Goal: Task Accomplishment & Management: Use online tool/utility

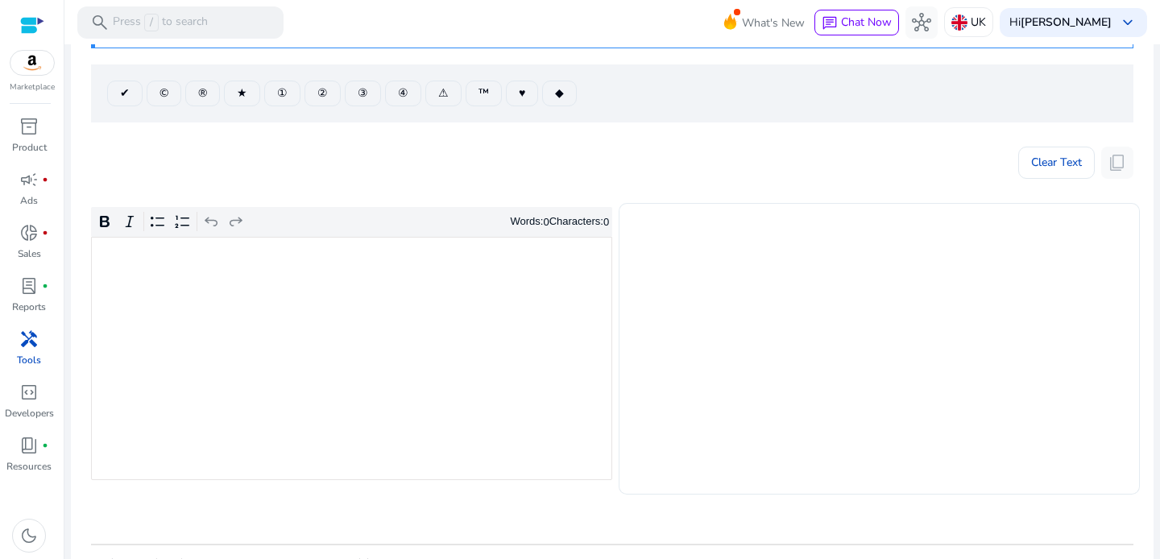
scroll to position [220, 0]
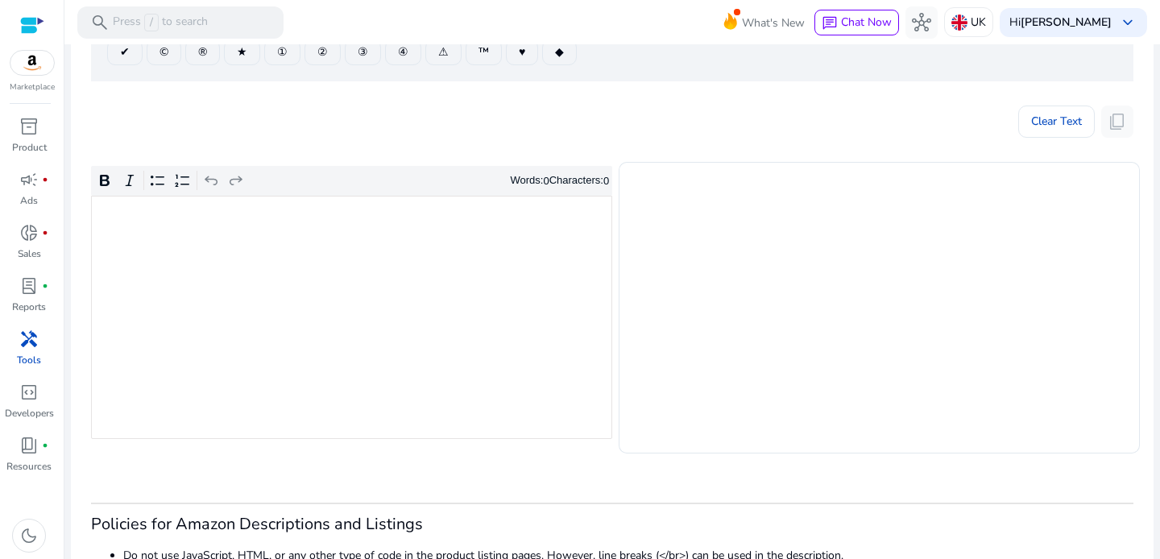
click at [1112, 126] on app-icon-holder "content_copy" at bounding box center [1117, 122] width 32 height 32
click at [1035, 126] on span "Clear Text" at bounding box center [1056, 122] width 51 height 32
click at [464, 242] on div "Rich Text Editor. Editing area: main. Press ⌥0 for help." at bounding box center [351, 317] width 521 height 243
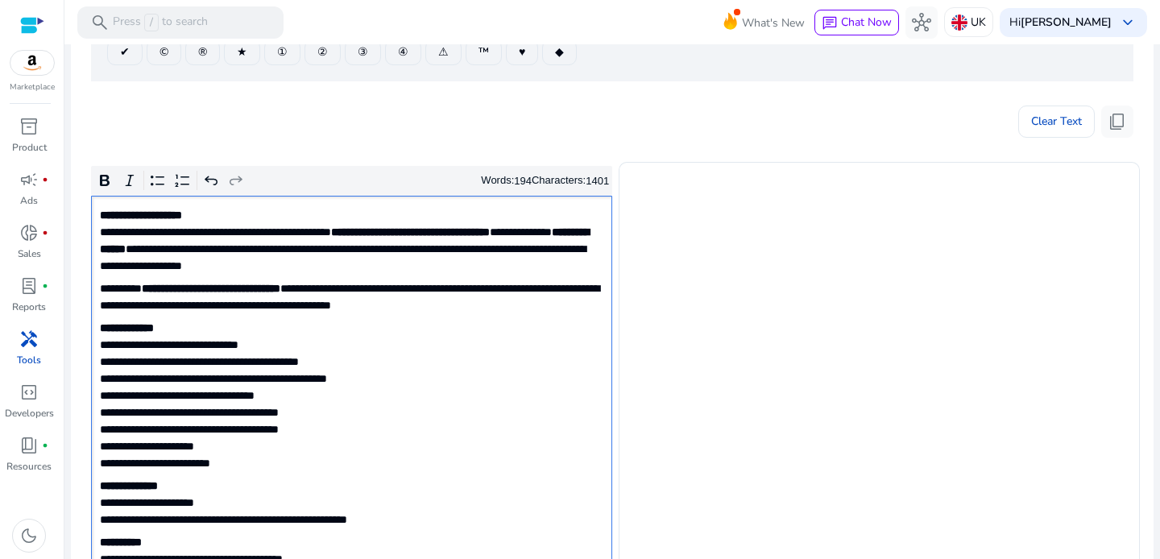
type textarea "**********"
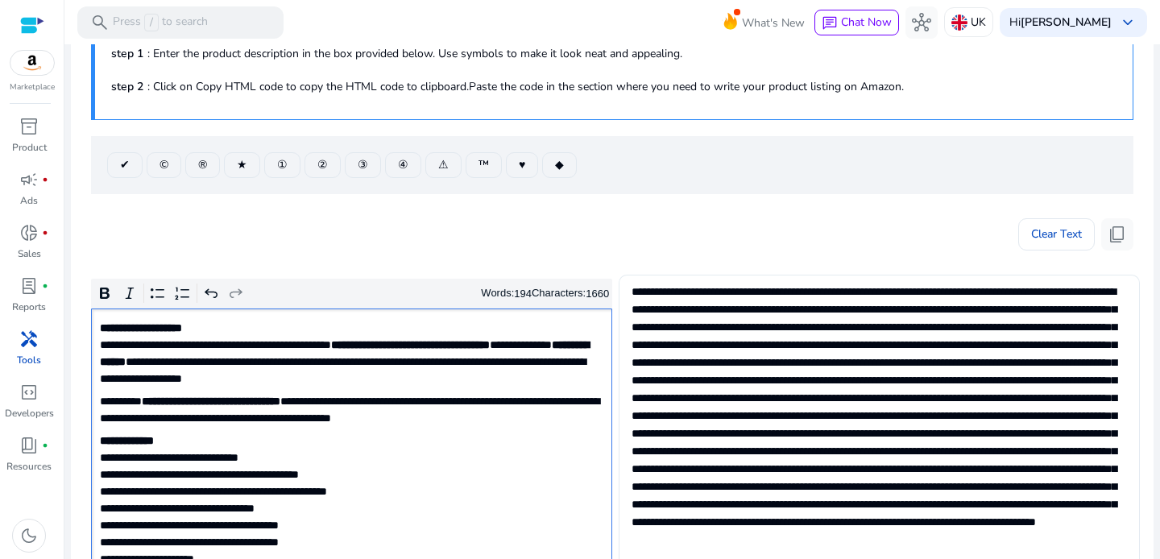
scroll to position [92, 0]
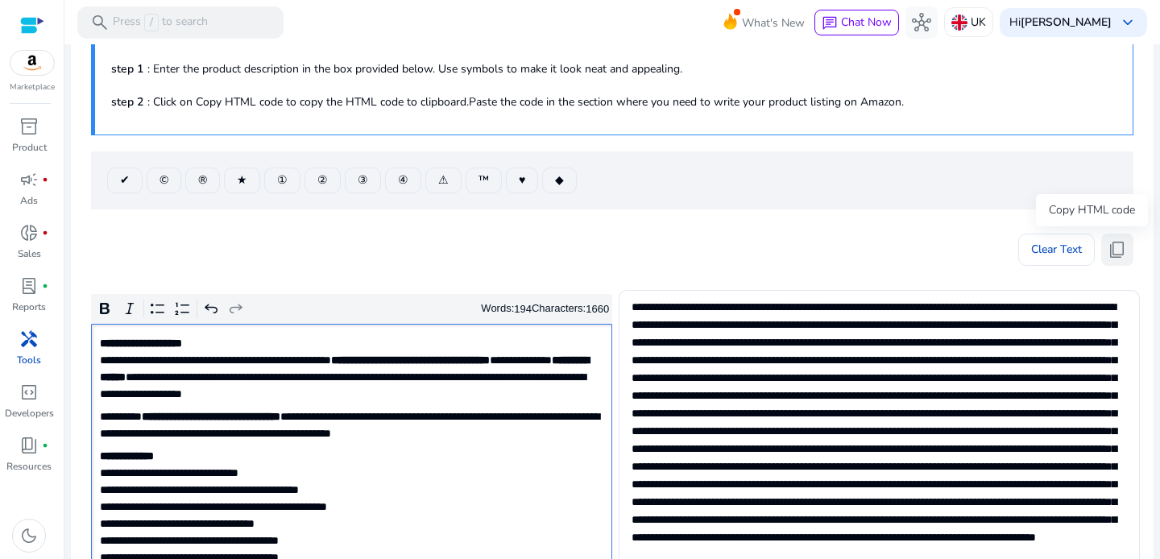
click at [1119, 251] on span "content_copy" at bounding box center [1116, 249] width 19 height 19
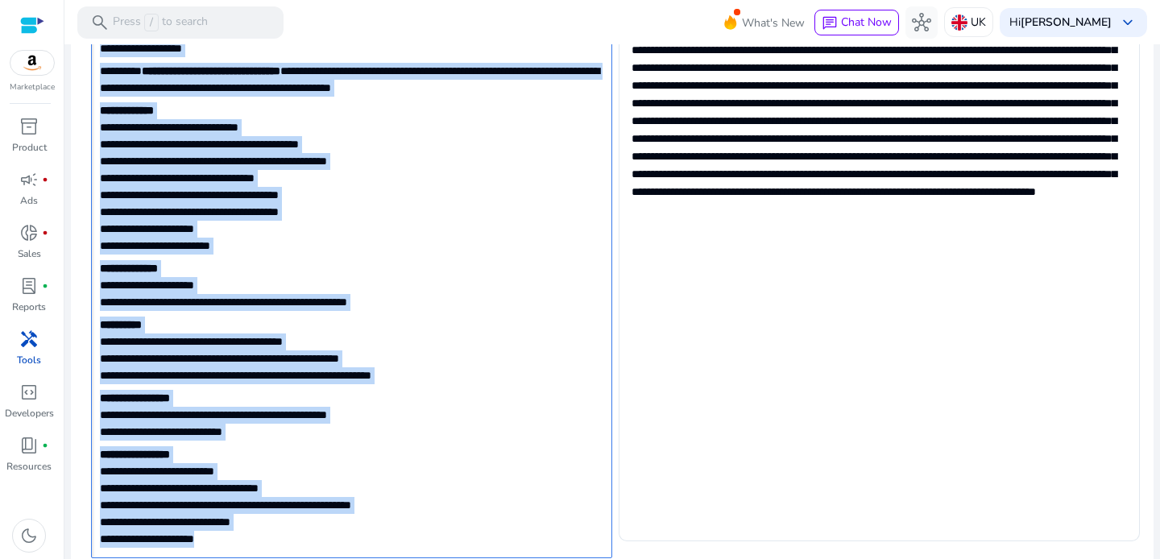
scroll to position [215, 0]
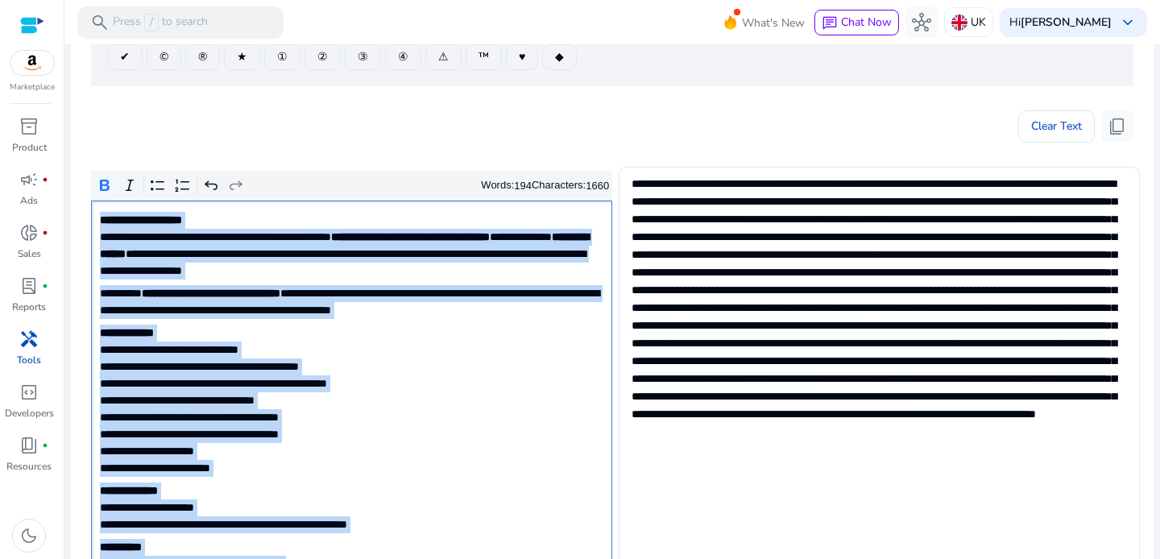
drag, startPoint x: 239, startPoint y: 475, endPoint x: 38, endPoint y: -71, distance: 582.0
click at [38, 0] on html "We recommend switching to desktop view for the best experience. Marketplace inv…" at bounding box center [580, 279] width 1160 height 559
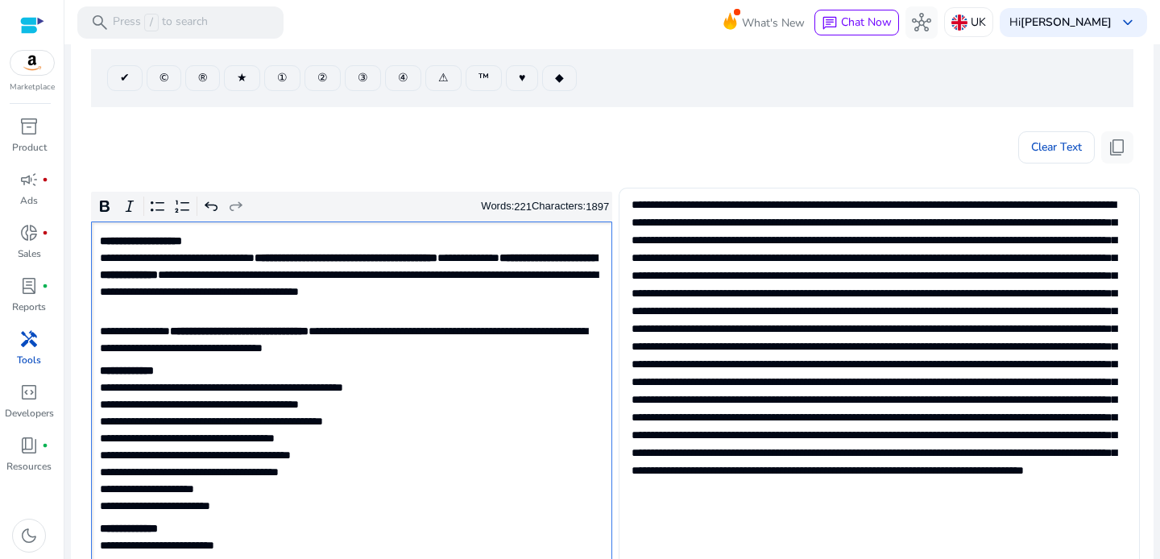
scroll to position [0, 0]
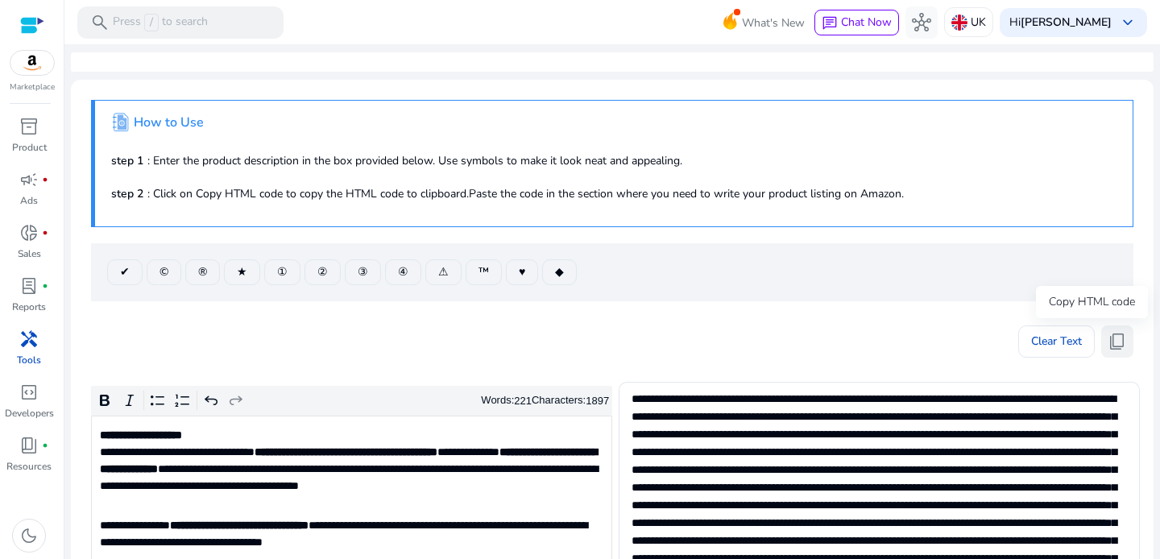
click at [1113, 336] on span "content_copy" at bounding box center [1116, 341] width 19 height 19
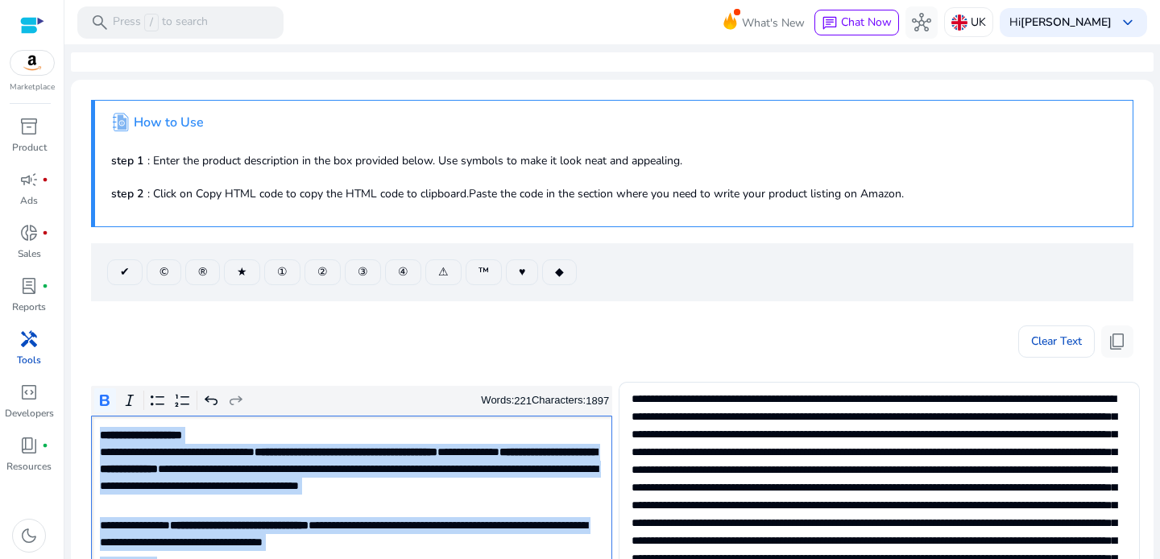
drag, startPoint x: 249, startPoint y: 350, endPoint x: 32, endPoint y: -103, distance: 502.5
click at [32, 0] on html "We recommend switching to desktop view for the best experience. Marketplace inv…" at bounding box center [580, 279] width 1160 height 559
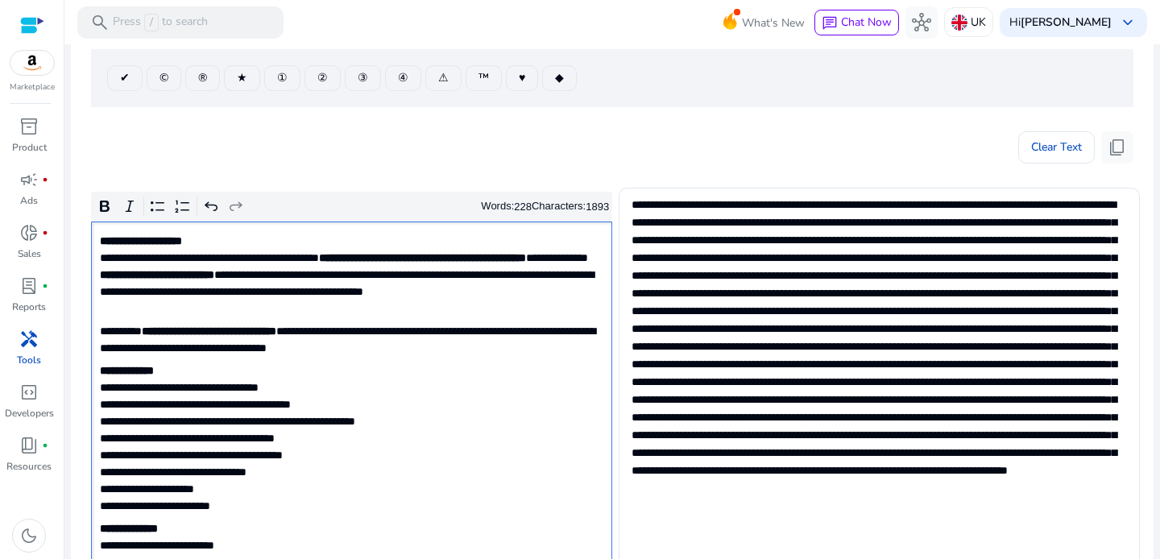
scroll to position [193, 0]
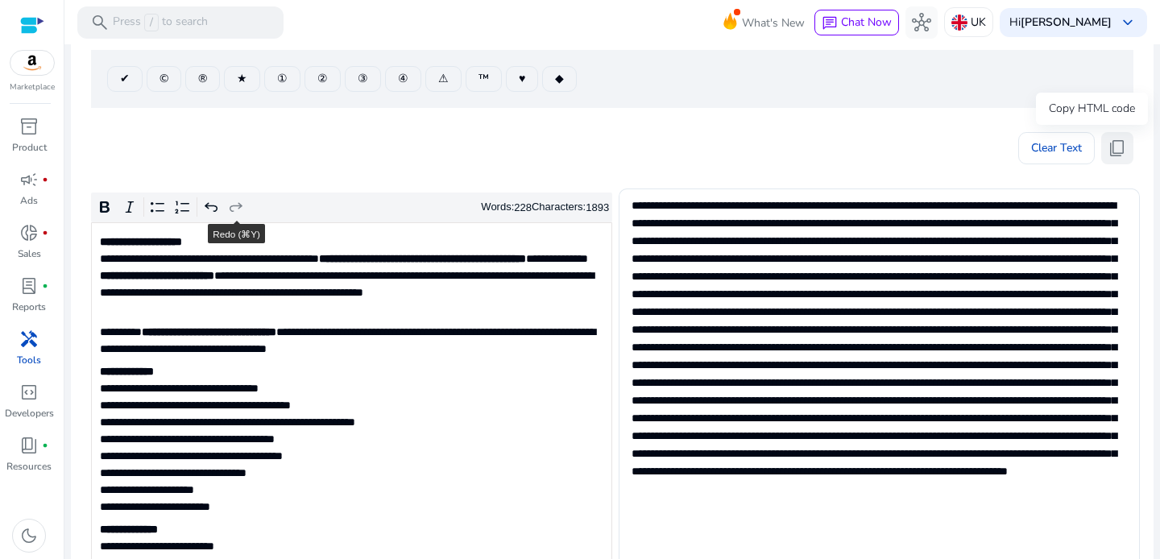
click at [1114, 154] on span "content_copy" at bounding box center [1116, 148] width 19 height 19
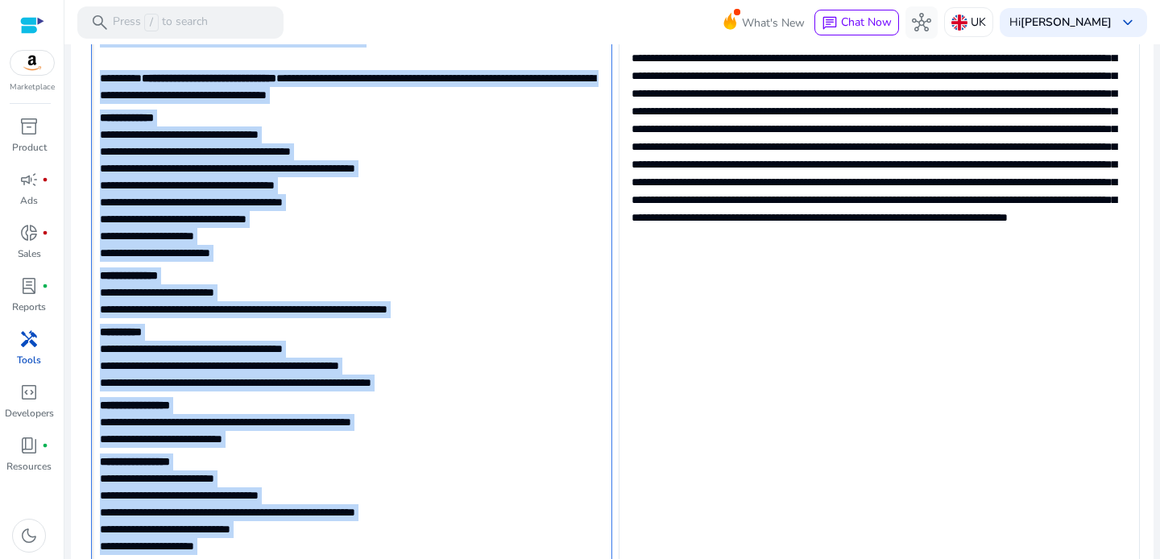
scroll to position [0, 0]
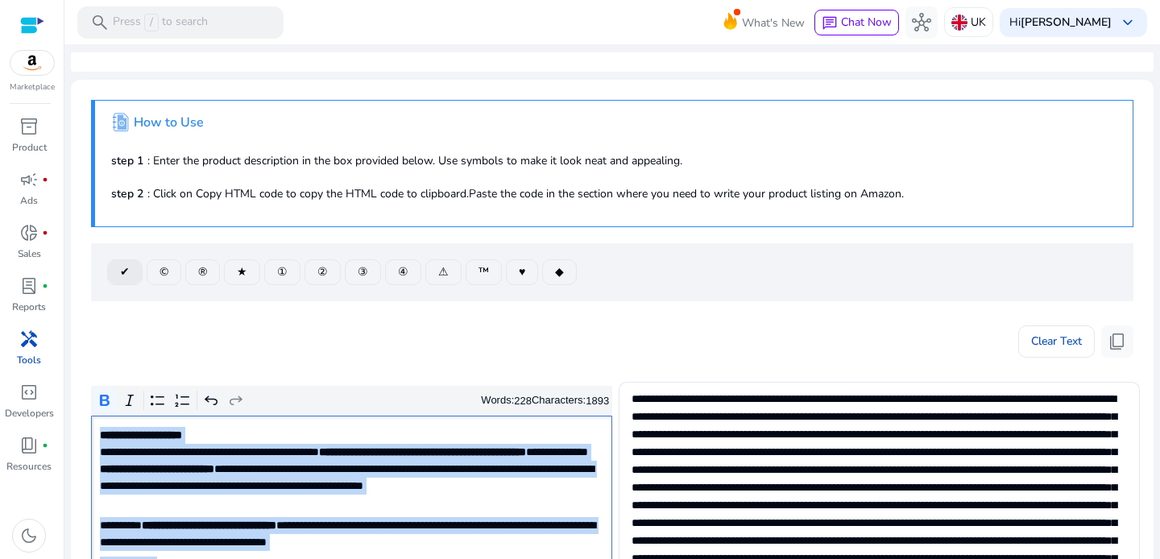
drag, startPoint x: 353, startPoint y: 359, endPoint x: 118, endPoint y: 272, distance: 250.0
type textarea "**********"
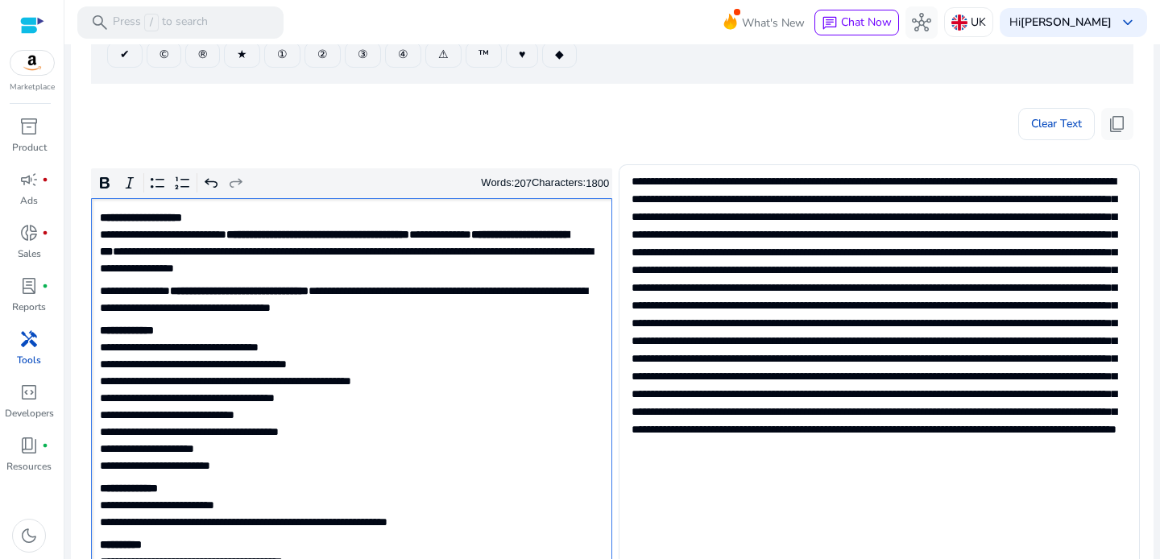
scroll to position [259, 0]
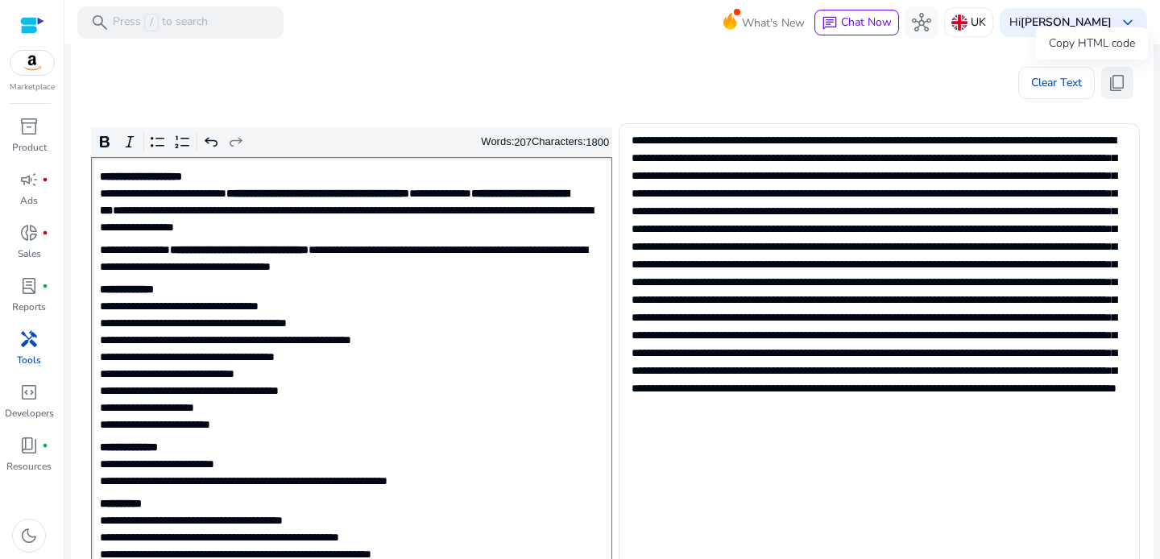
click at [1116, 88] on span "content_copy" at bounding box center [1116, 82] width 19 height 19
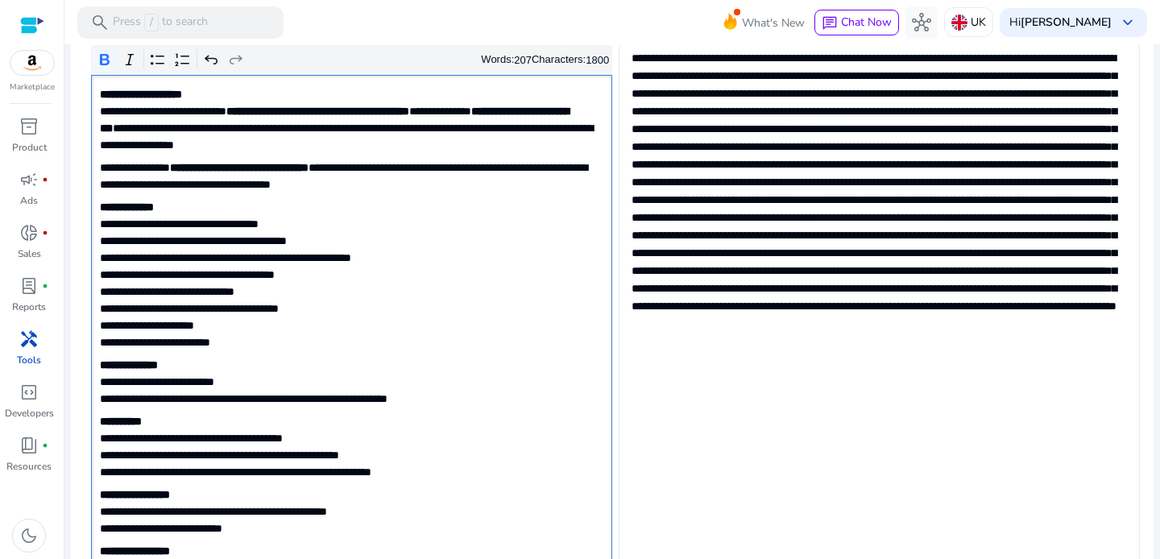
scroll to position [218, 0]
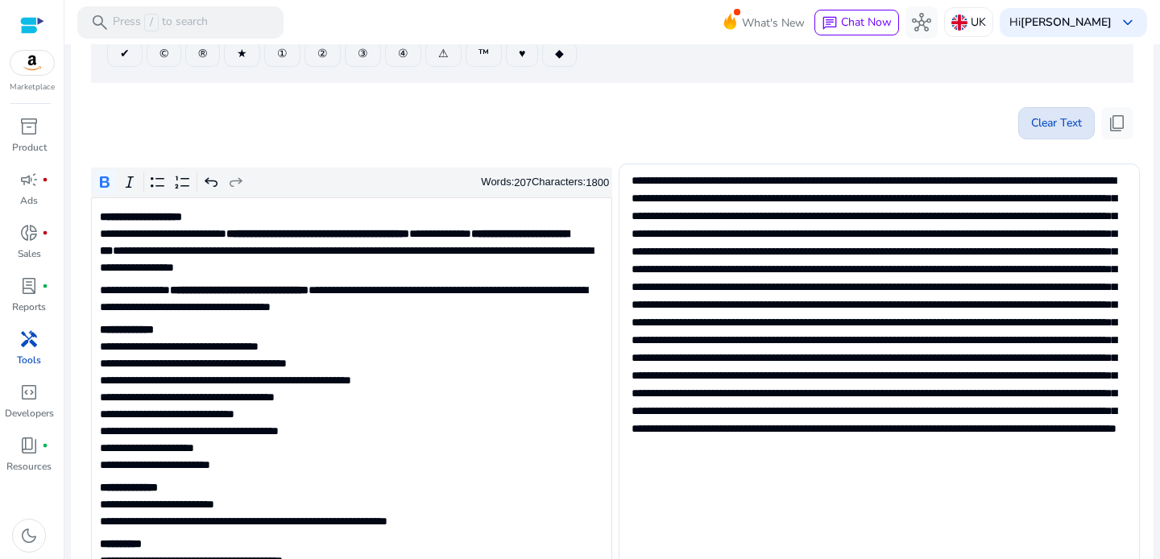
click at [1057, 131] on span "Clear Text" at bounding box center [1056, 123] width 51 height 32
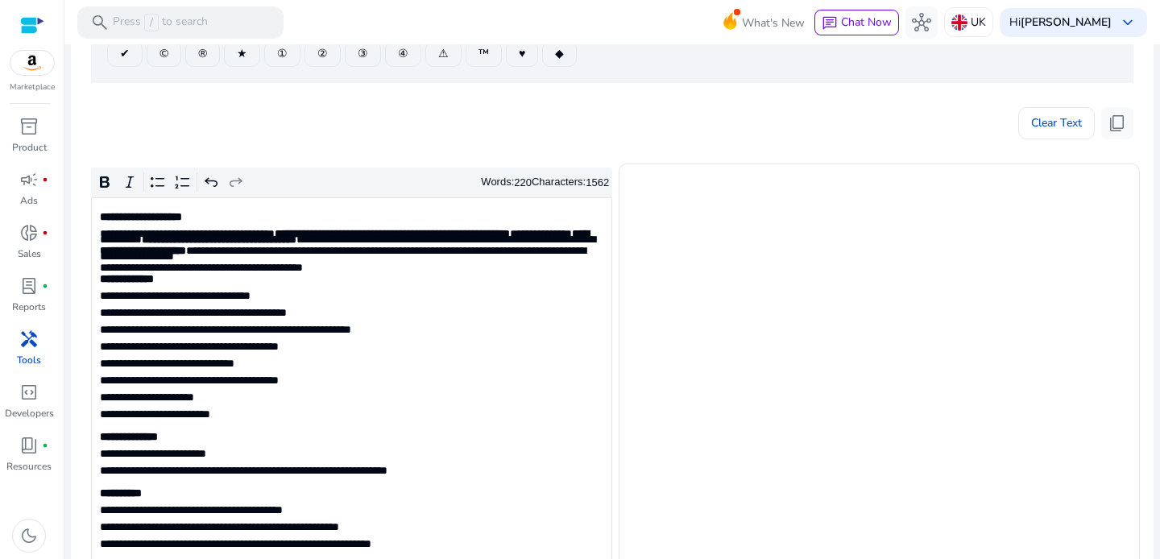
type textarea "**********"
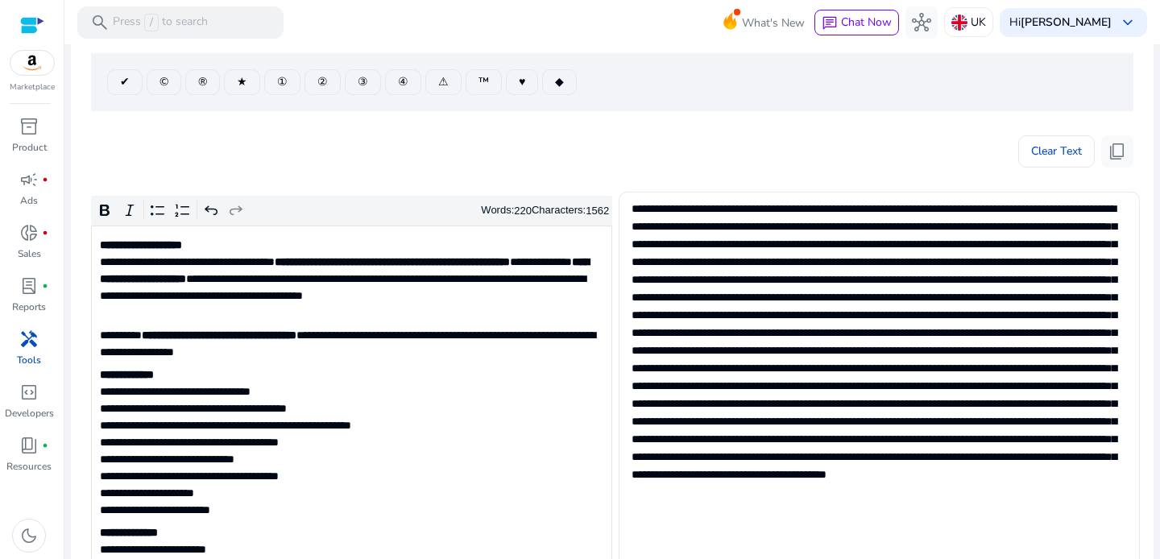
scroll to position [160, 0]
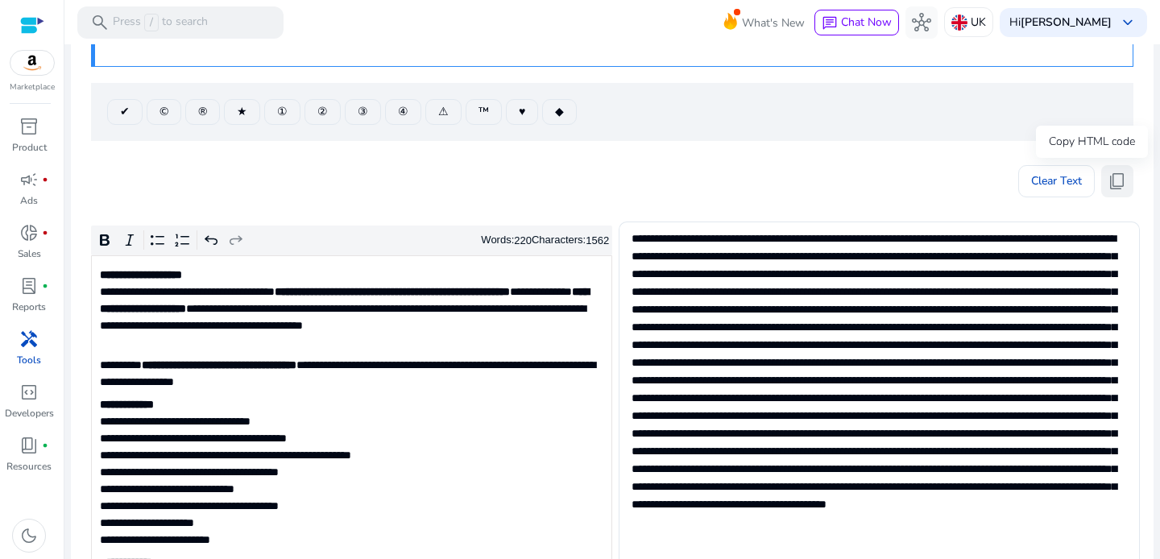
click at [1112, 180] on span "content_copy" at bounding box center [1116, 181] width 19 height 19
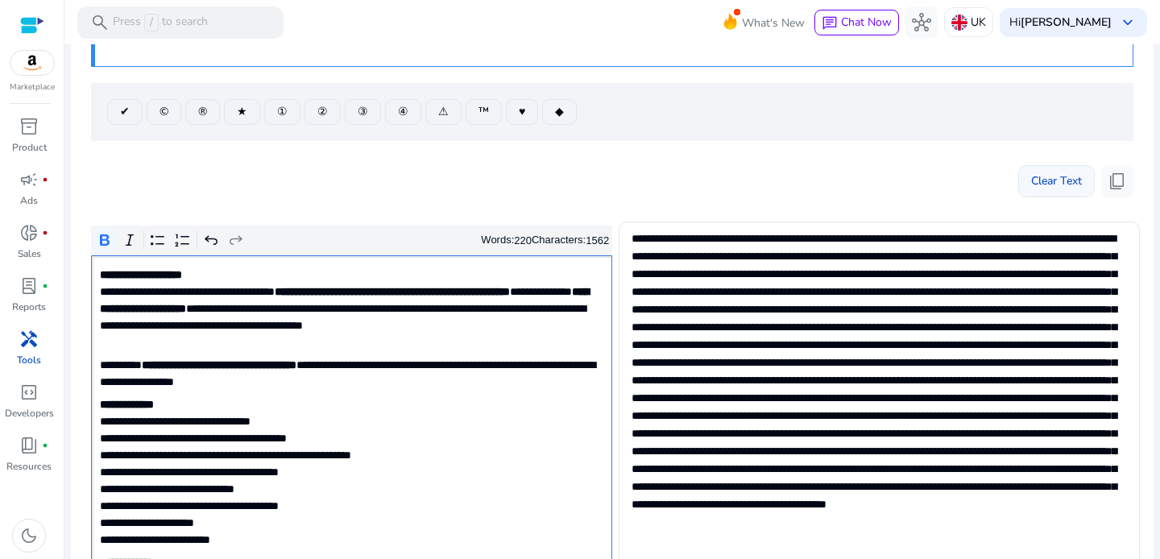
click at [1019, 187] on span at bounding box center [1056, 181] width 75 height 39
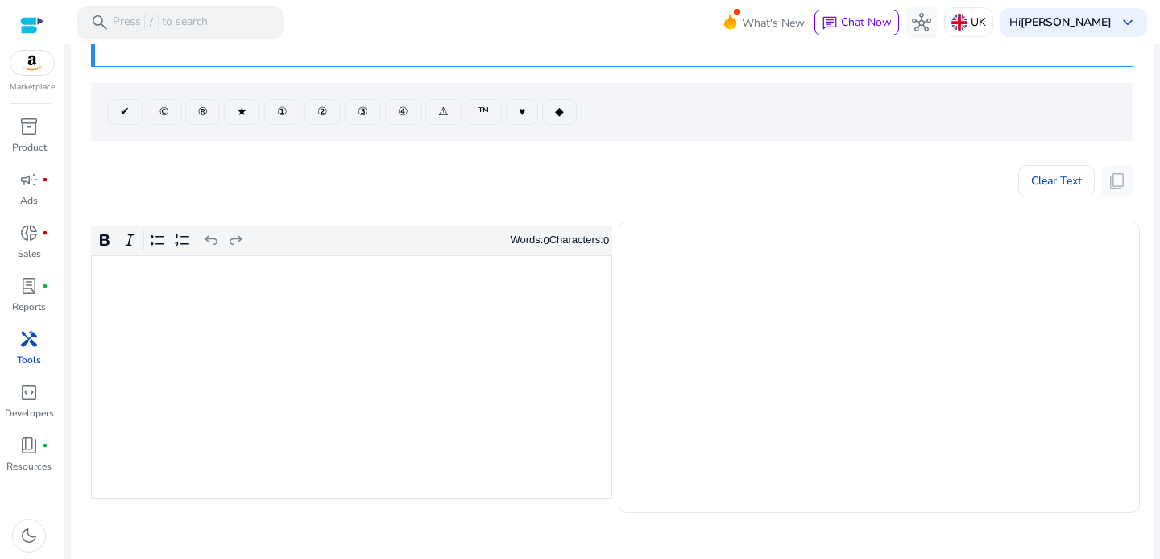
type textarea "**********"
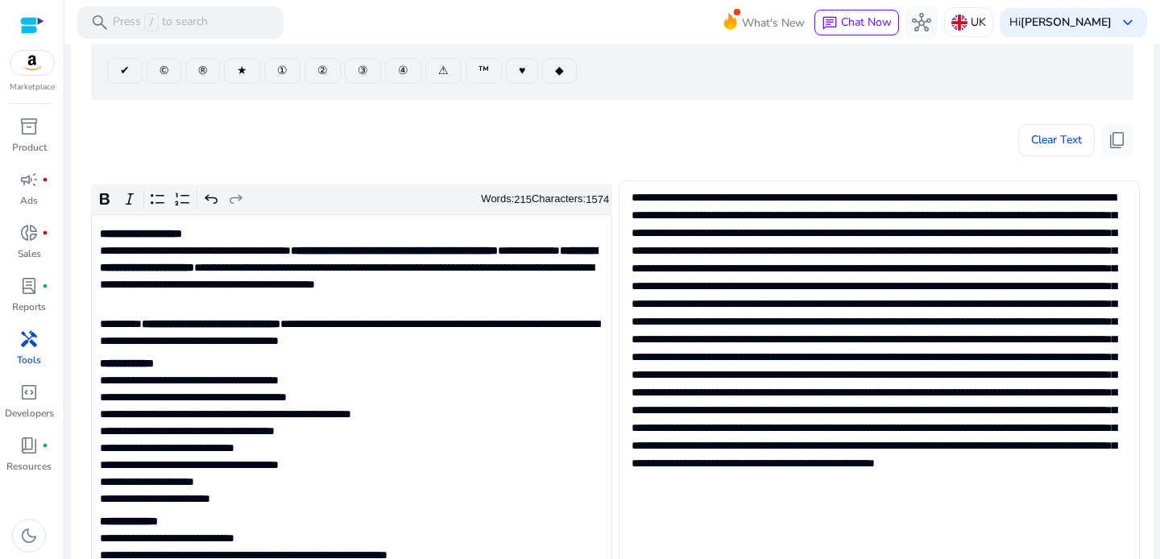
scroll to position [76, 0]
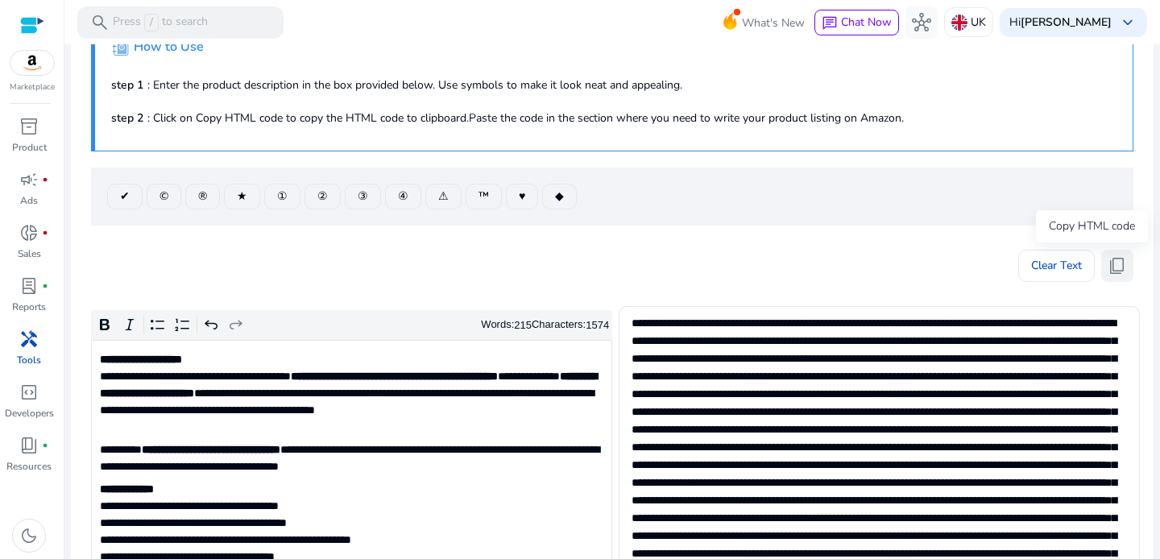
click at [1115, 267] on span "content_copy" at bounding box center [1116, 265] width 19 height 19
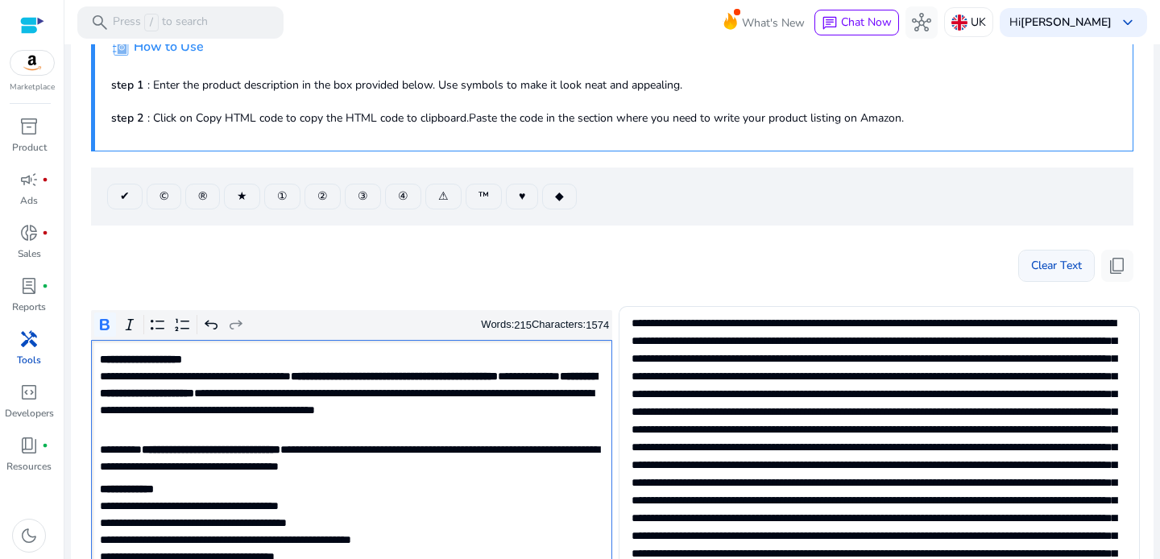
click at [1056, 267] on span "Clear Text" at bounding box center [1056, 266] width 51 height 32
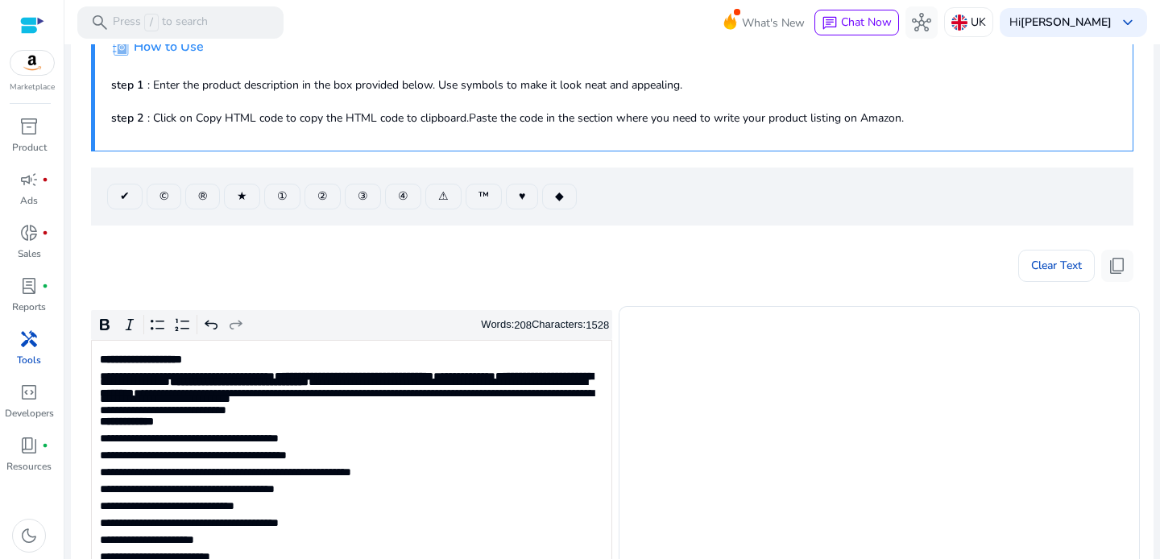
type textarea "**********"
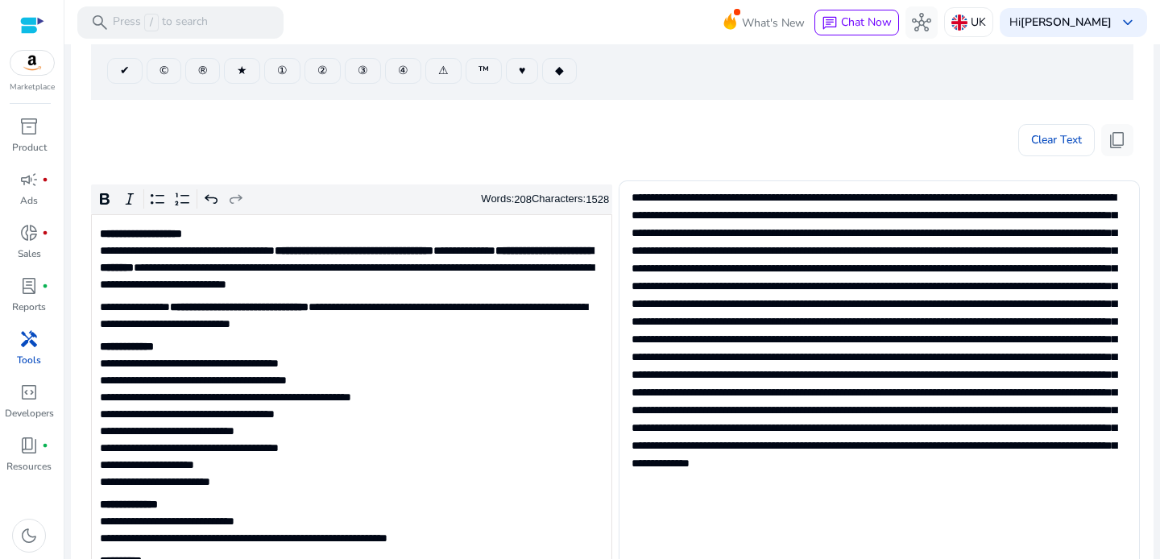
scroll to position [57, 0]
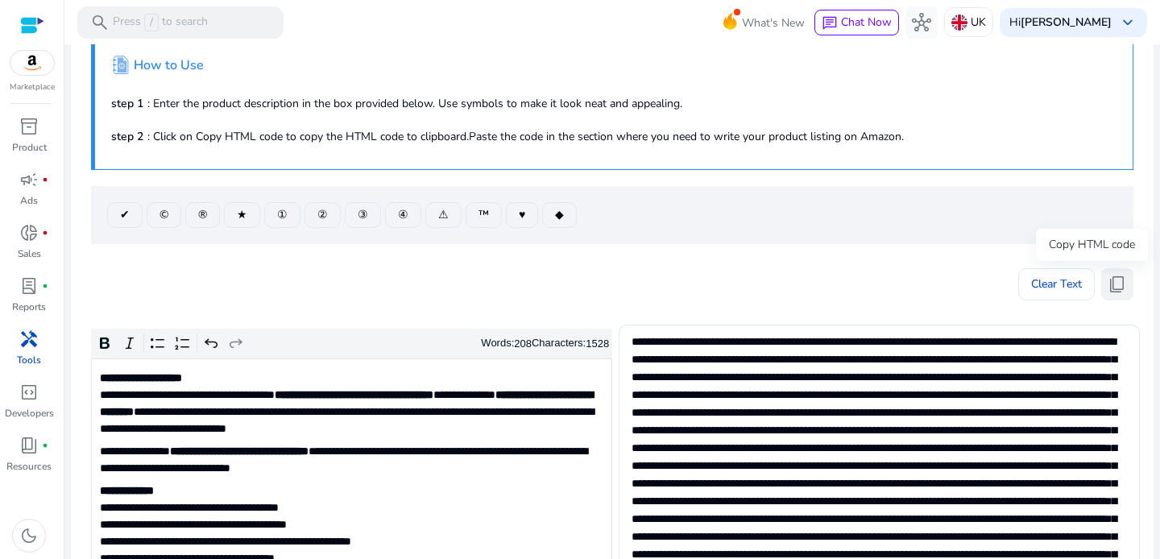
click at [1115, 277] on span "content_copy" at bounding box center [1116, 284] width 19 height 19
click at [1044, 295] on span "Clear Text" at bounding box center [1056, 284] width 51 height 32
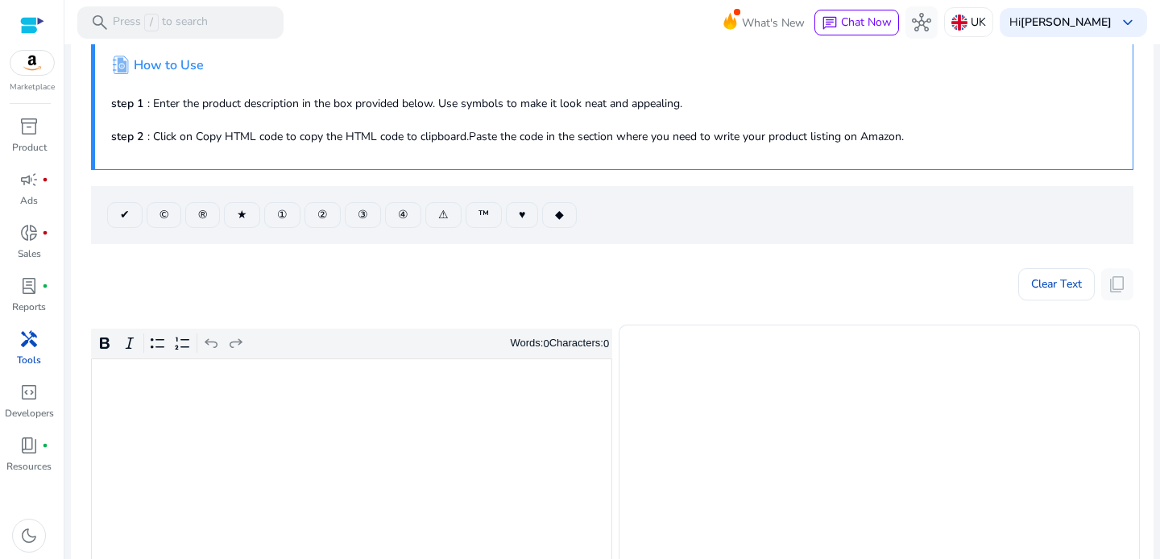
click at [426, 393] on div "Rich Text Editor. Editing area: main. Press ⌥0 for help." at bounding box center [351, 479] width 521 height 243
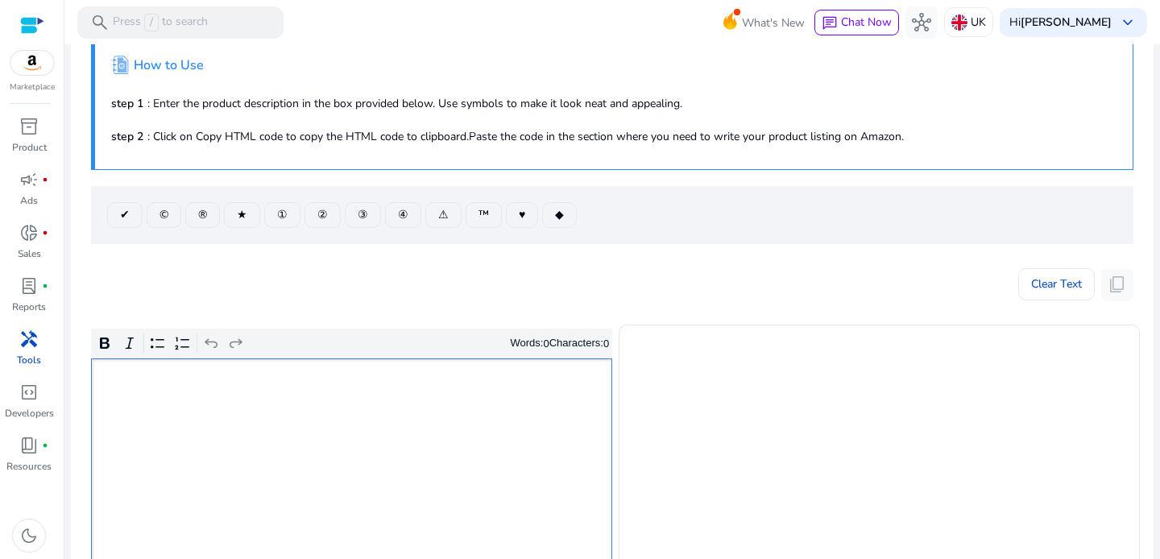
type textarea "**********"
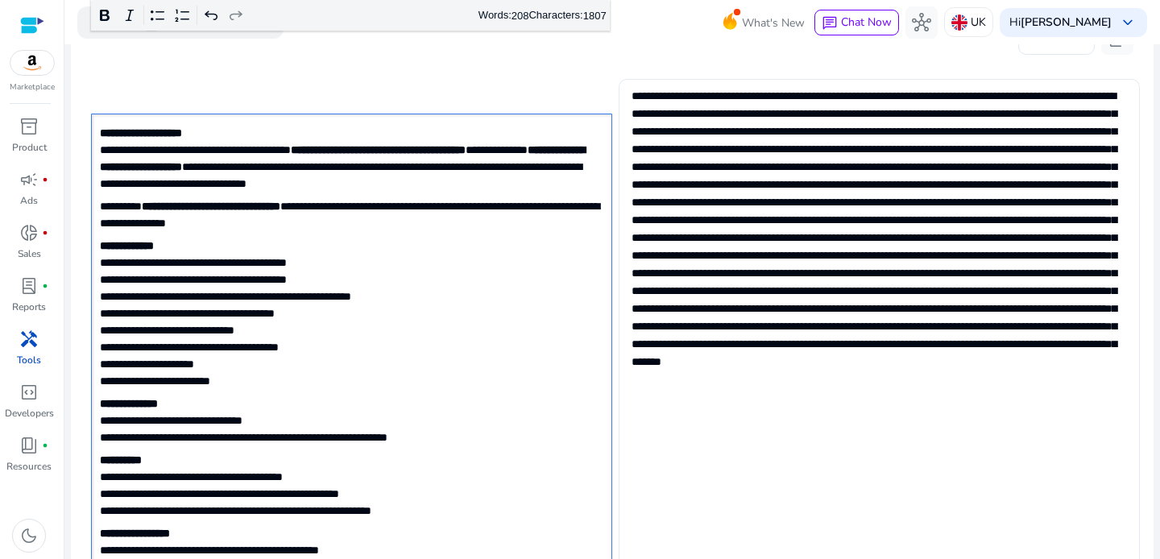
scroll to position [165, 0]
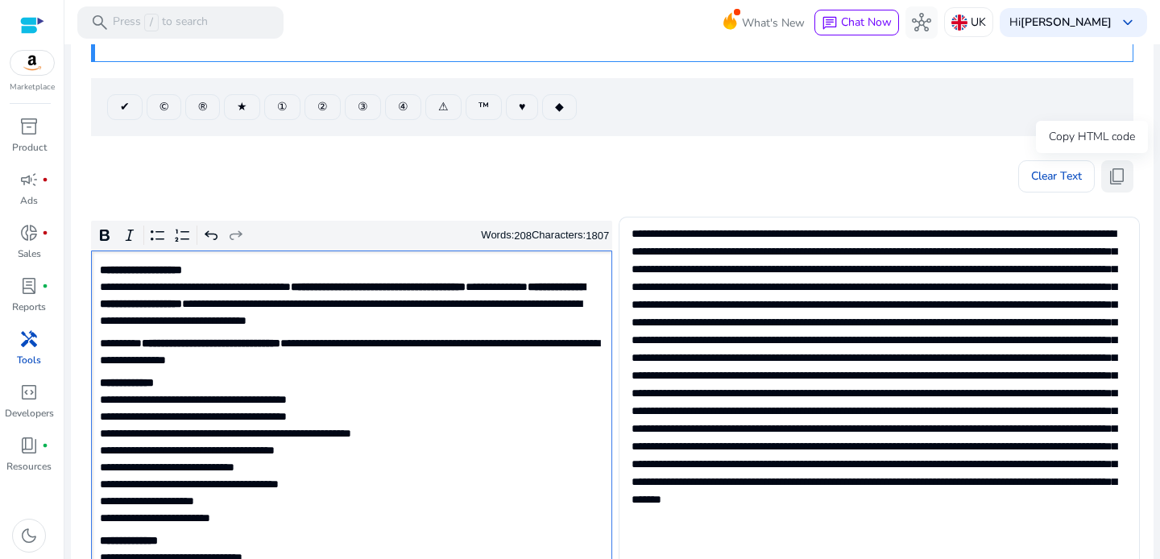
click at [1119, 175] on span "content_copy" at bounding box center [1116, 176] width 19 height 19
click at [1060, 178] on span "Clear Text" at bounding box center [1056, 176] width 51 height 32
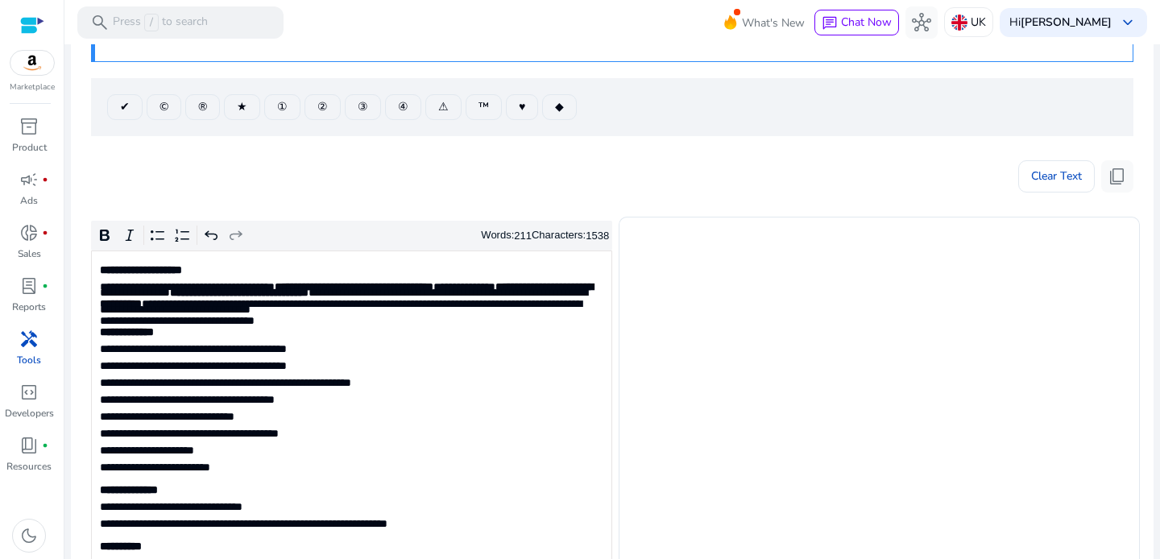
type textarea "**********"
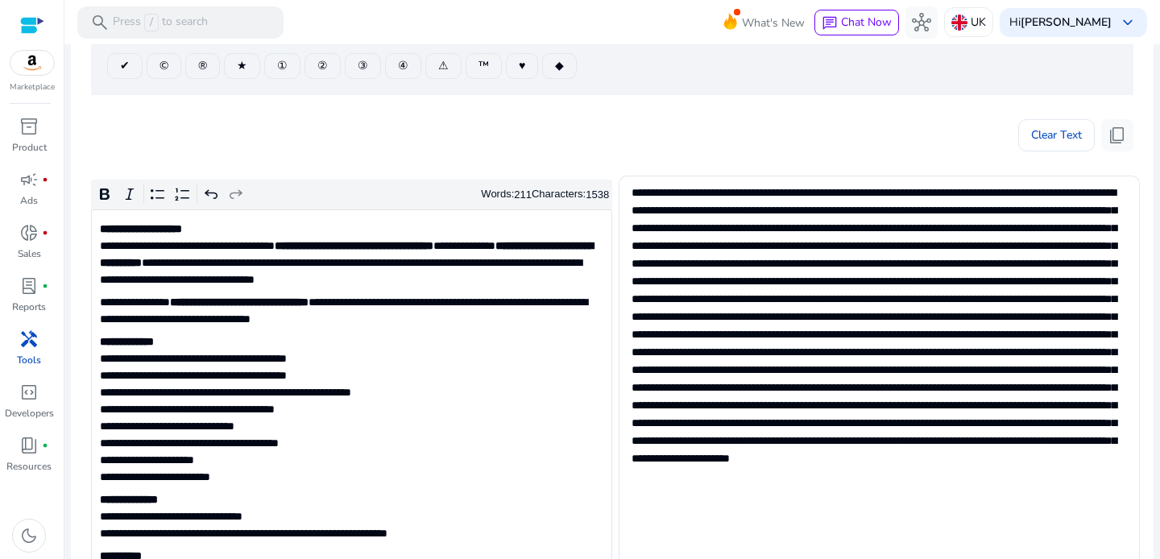
scroll to position [113, 0]
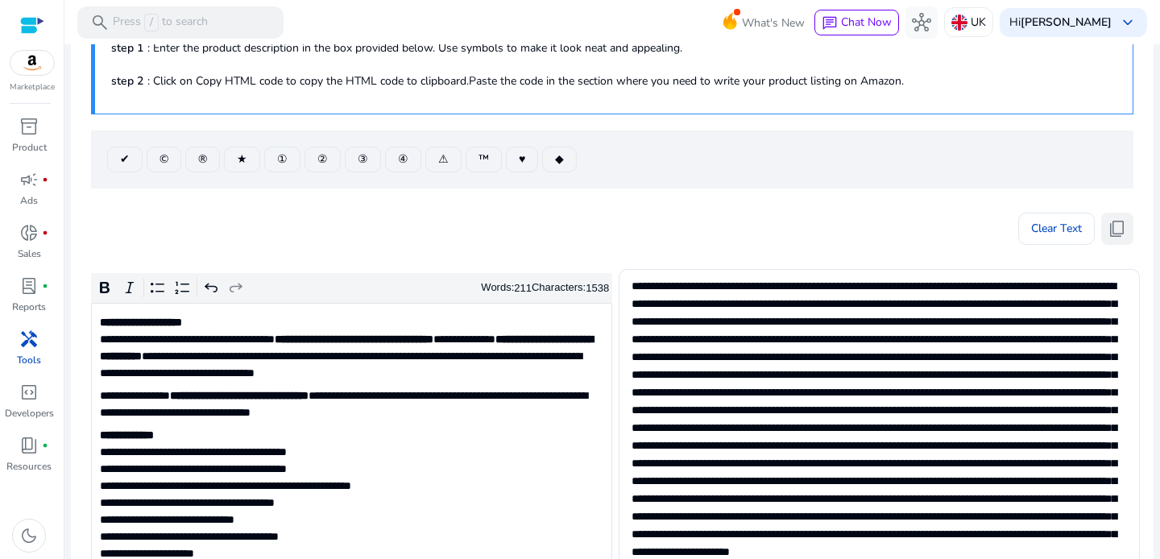
click at [1116, 228] on span "content_copy" at bounding box center [1116, 228] width 19 height 19
click at [1031, 220] on span "Clear Text" at bounding box center [1056, 229] width 51 height 32
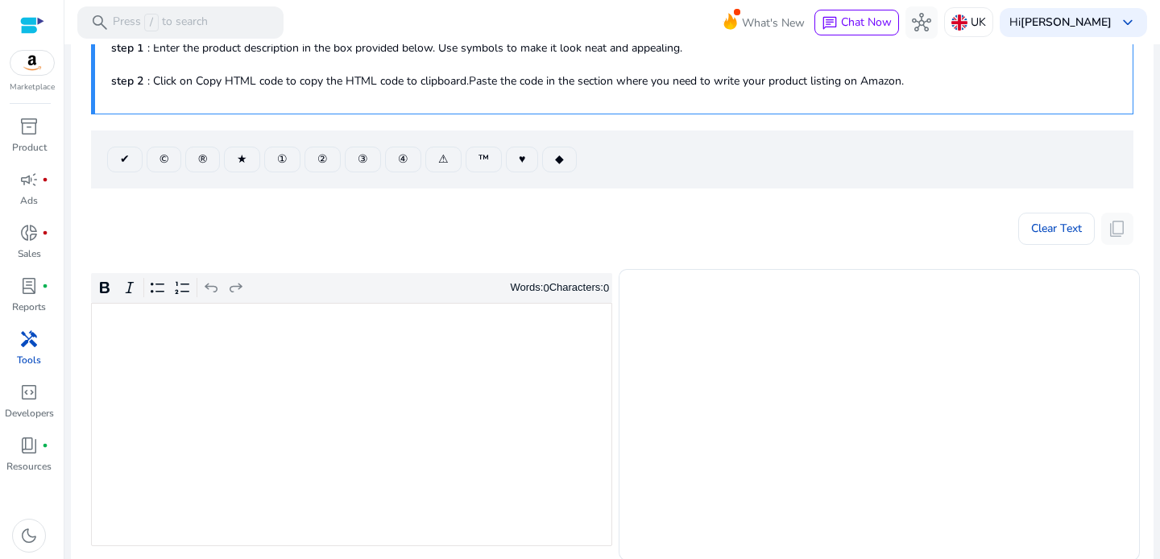
type textarea "**********"
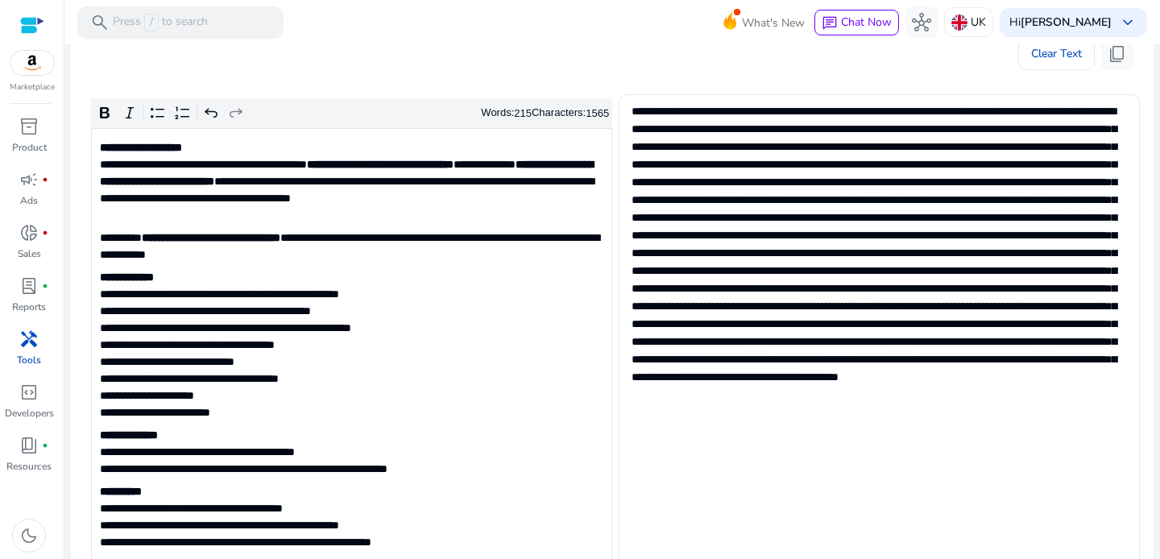
scroll to position [146, 0]
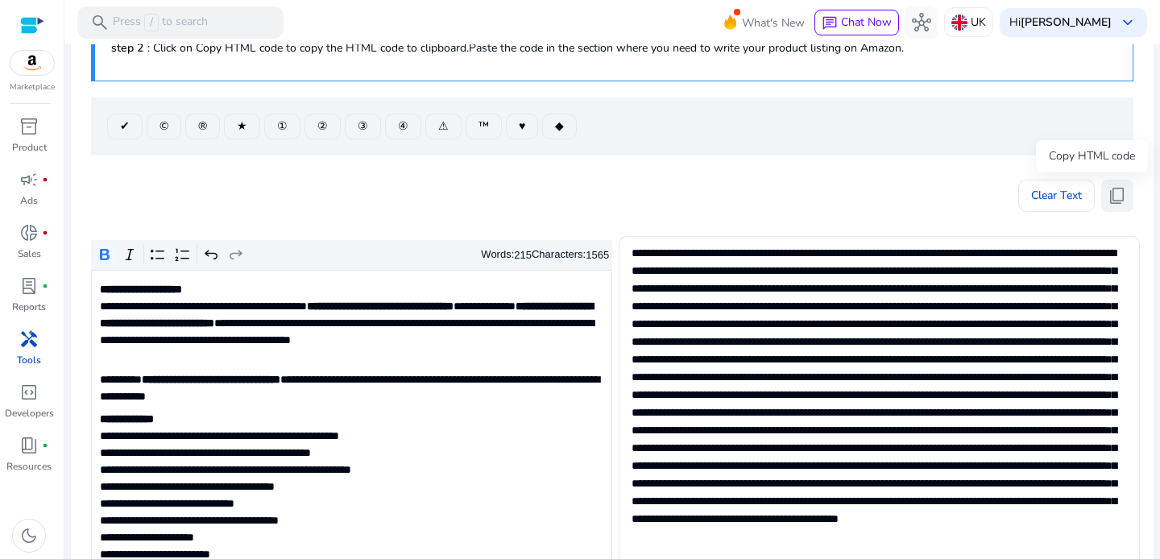
click at [1120, 197] on span "content_copy" at bounding box center [1116, 195] width 19 height 19
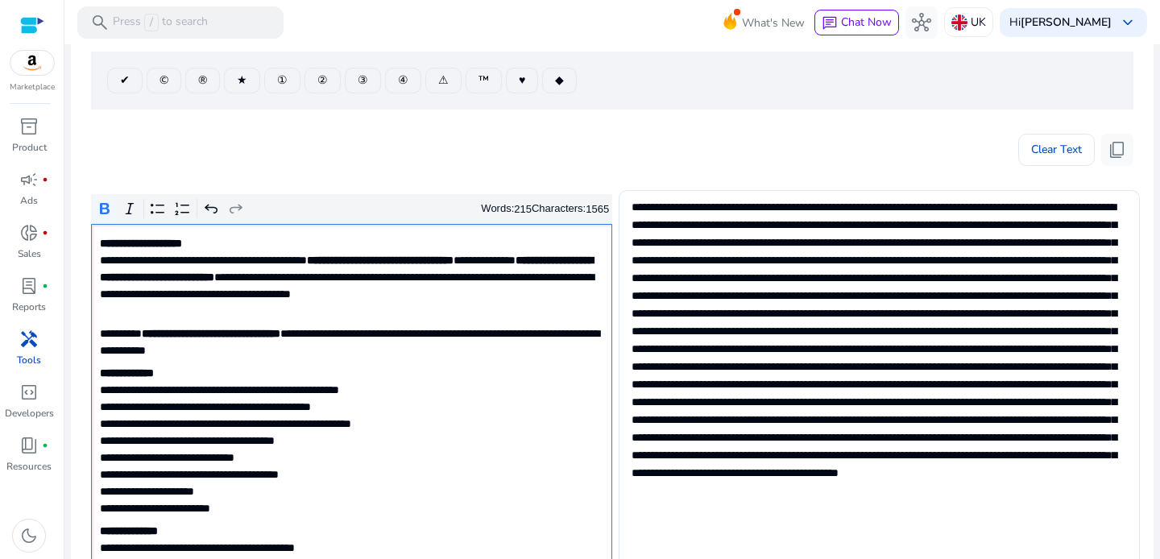
scroll to position [209, 0]
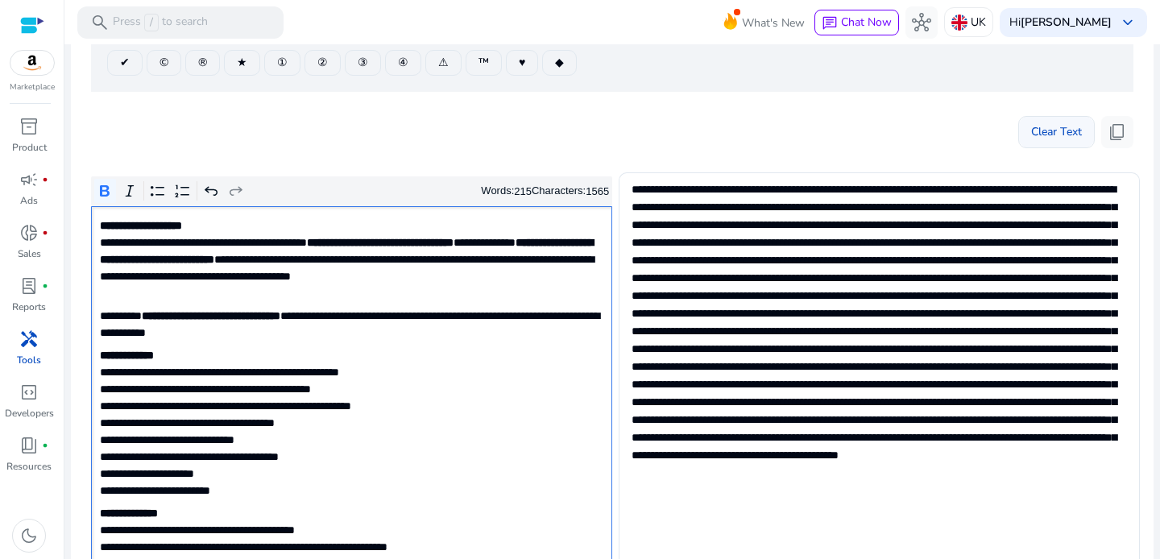
click at [1052, 125] on span "Clear Text" at bounding box center [1056, 132] width 51 height 32
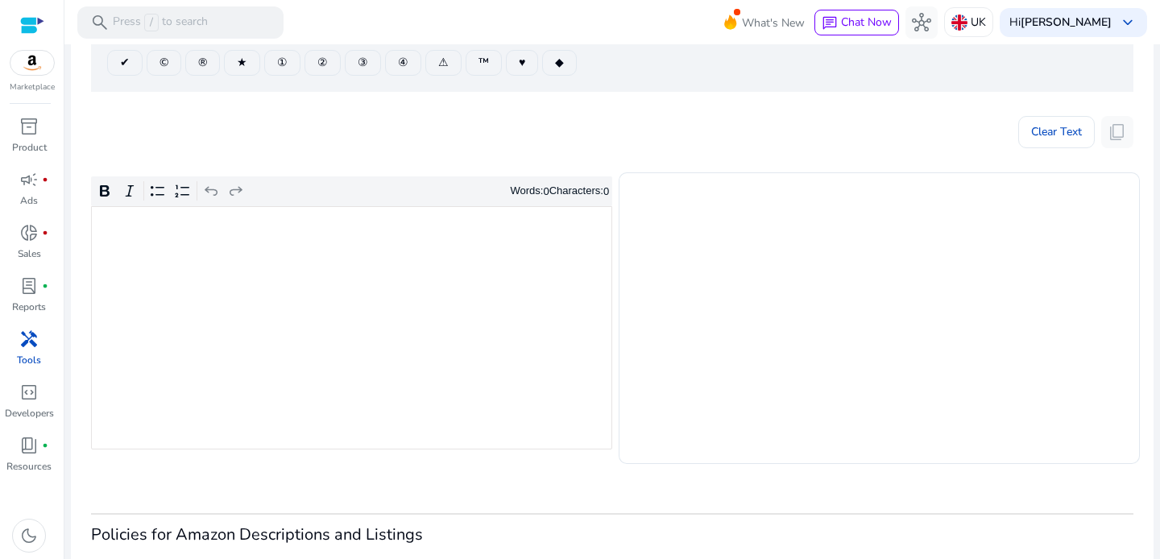
type textarea "**********"
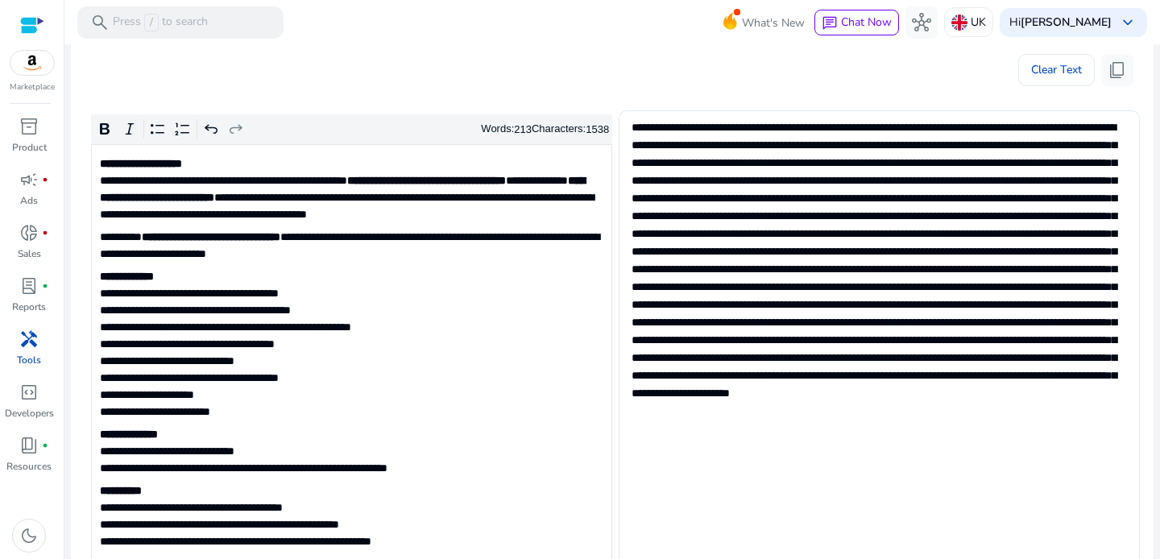
scroll to position [250, 0]
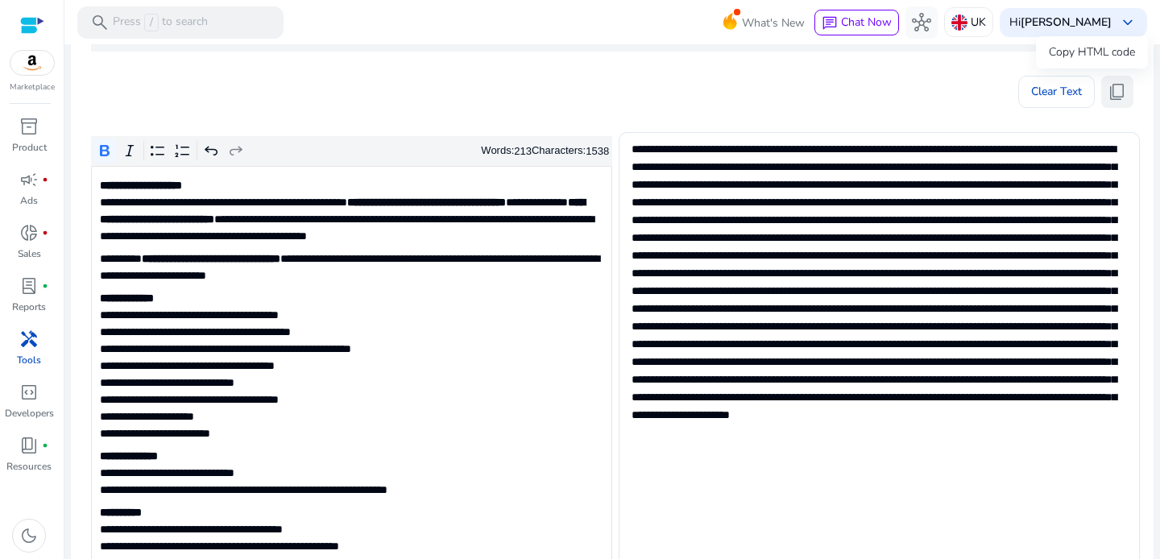
click at [1111, 97] on span "content_copy" at bounding box center [1116, 91] width 19 height 19
click at [1062, 90] on span "Clear Text" at bounding box center [1056, 92] width 51 height 32
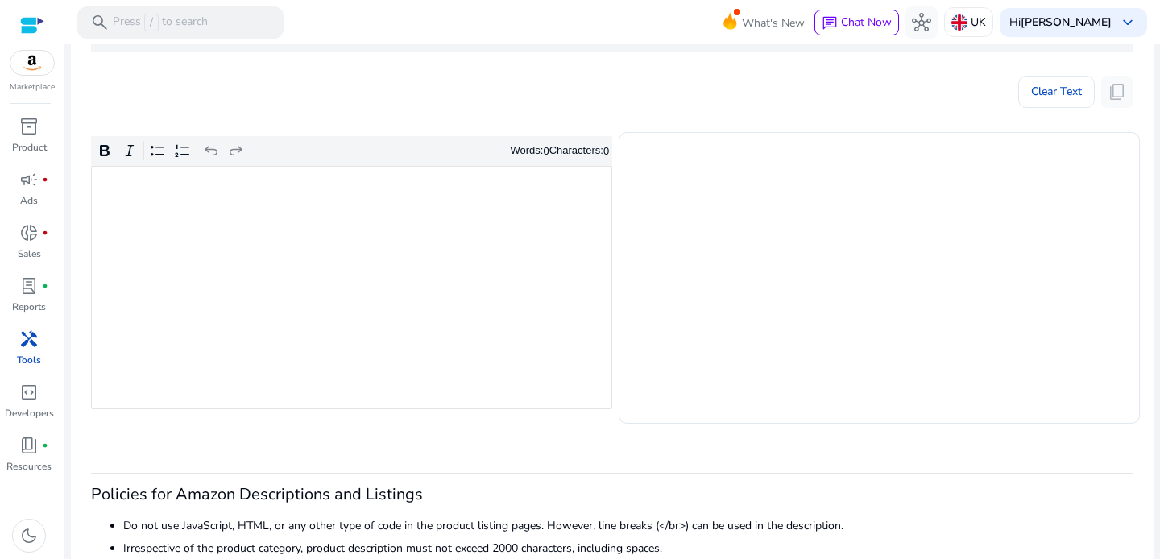
type textarea "**********"
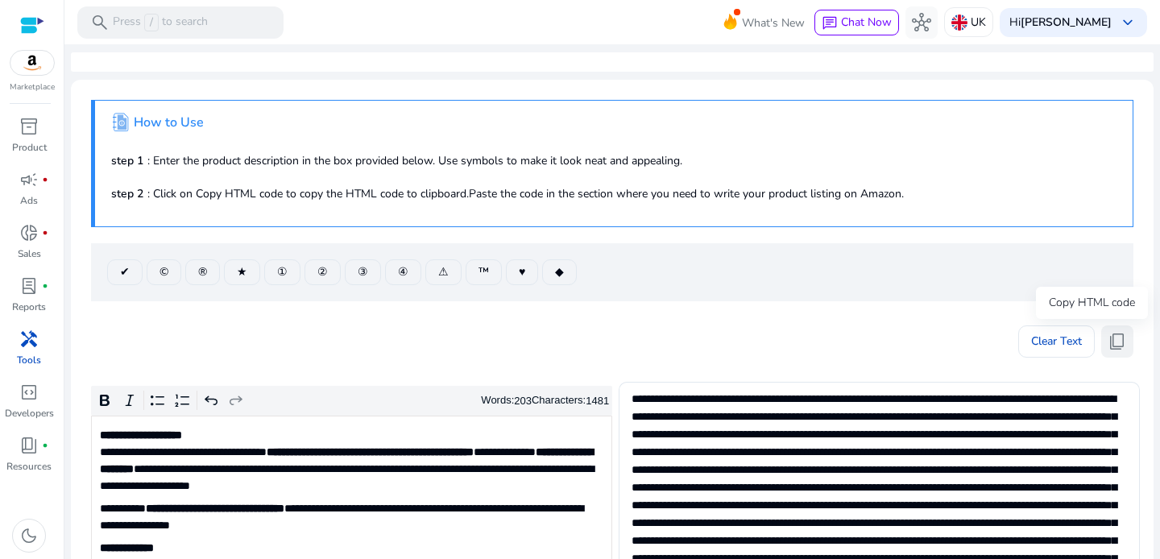
scroll to position [0, 0]
click at [1113, 341] on span "content_copy" at bounding box center [1116, 341] width 19 height 19
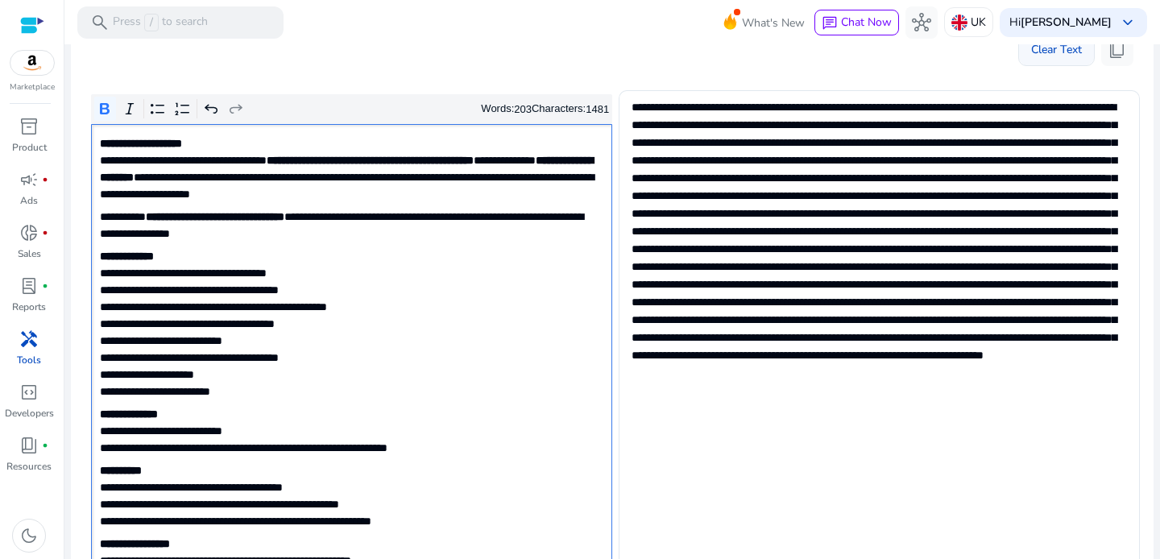
scroll to position [270, 0]
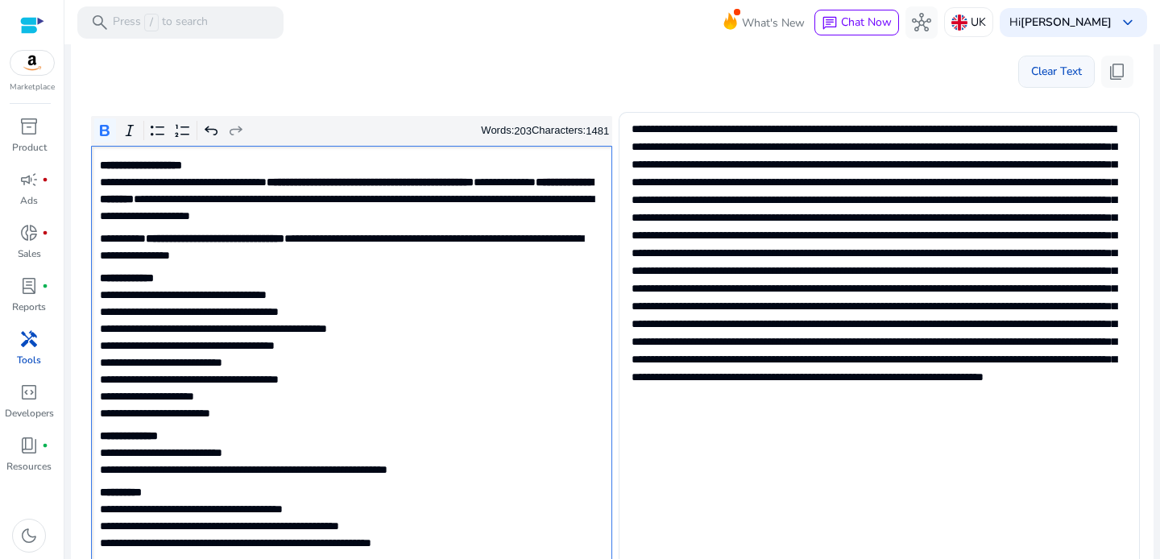
click at [1066, 75] on span "Clear Text" at bounding box center [1056, 72] width 51 height 32
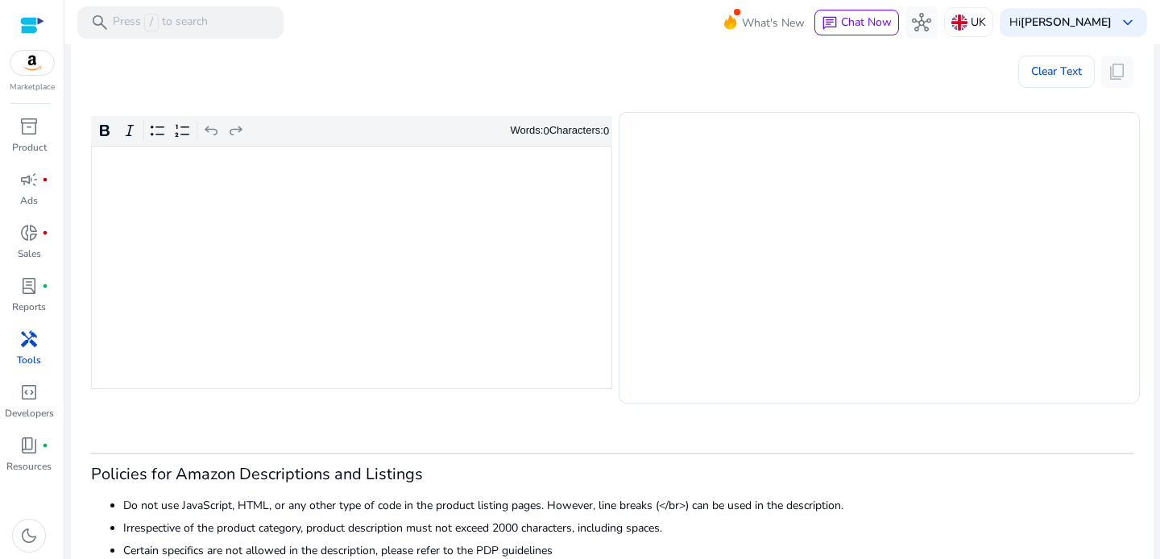
type textarea "**********"
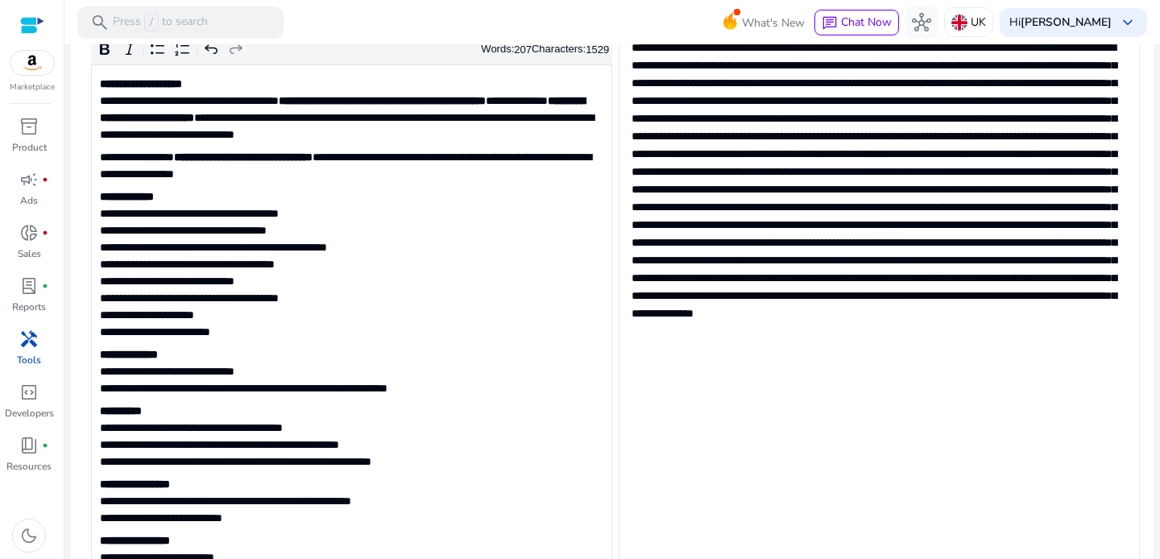
scroll to position [263, 0]
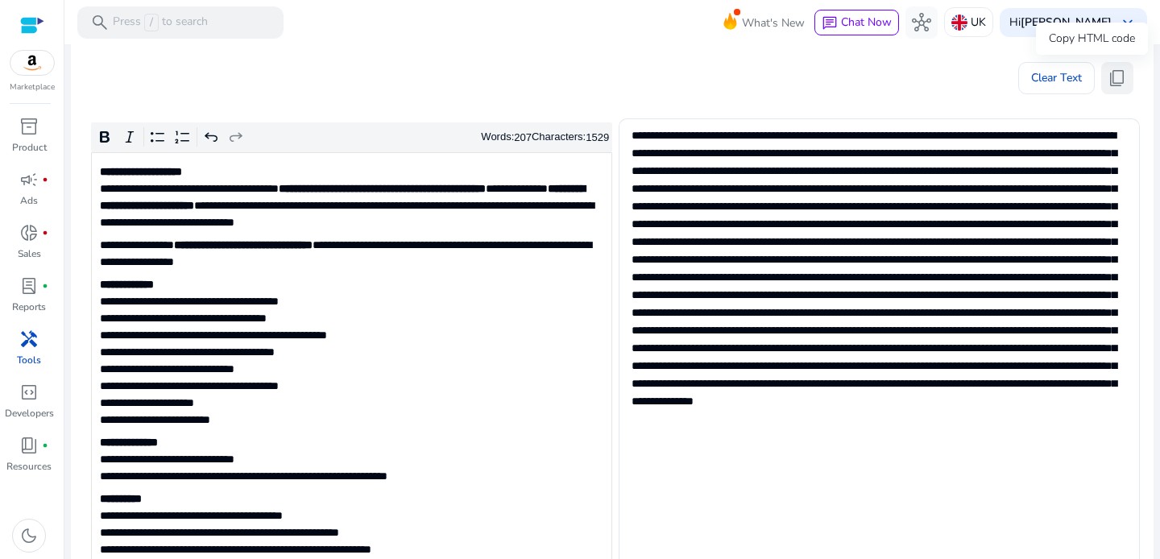
click at [1109, 70] on span "content_copy" at bounding box center [1116, 77] width 19 height 19
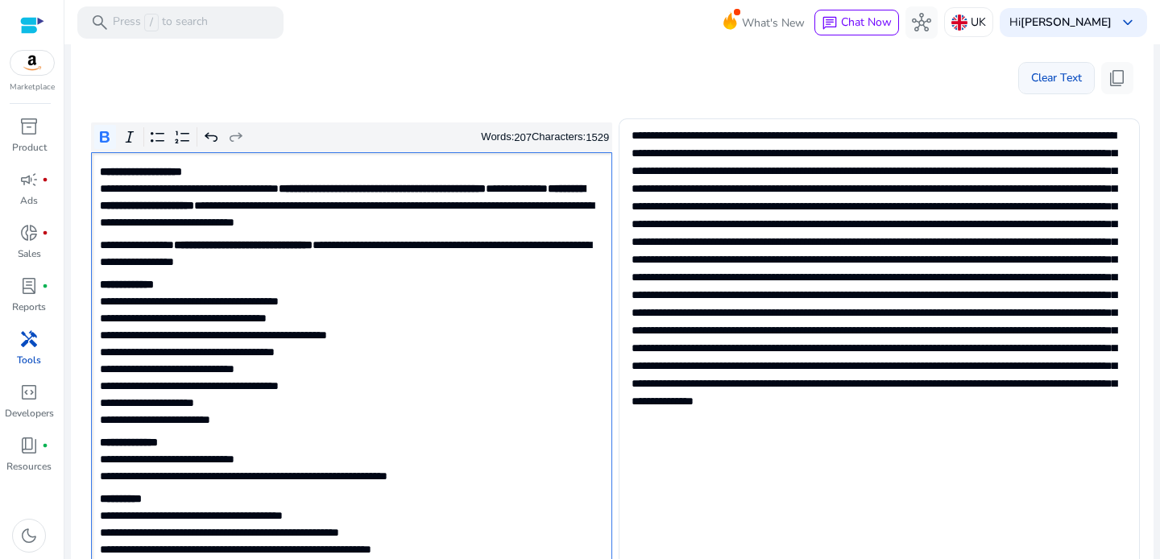
click at [1057, 75] on span "Clear Text" at bounding box center [1056, 78] width 51 height 32
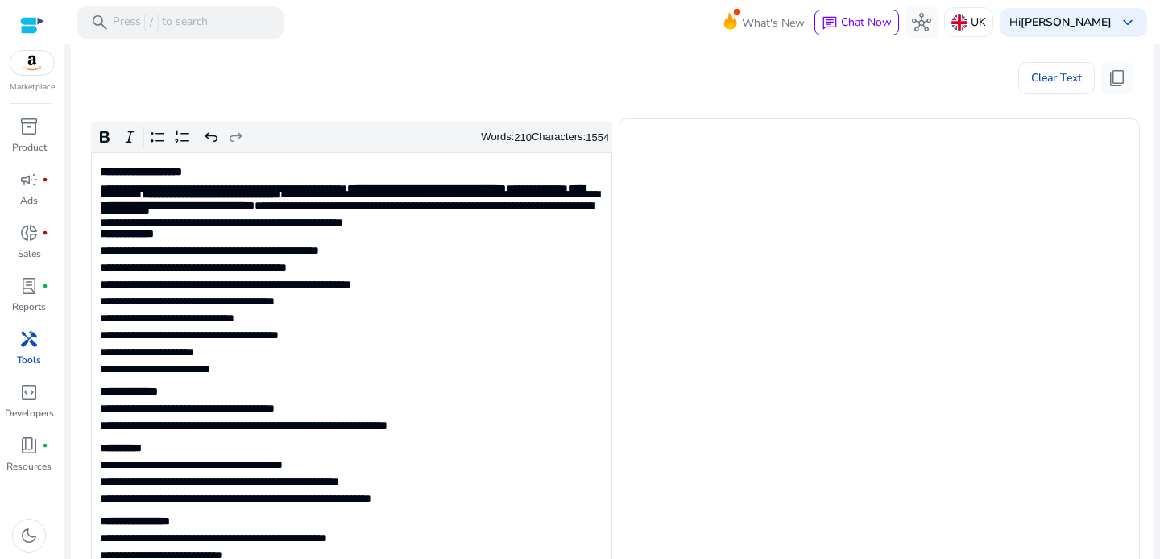
type textarea "**********"
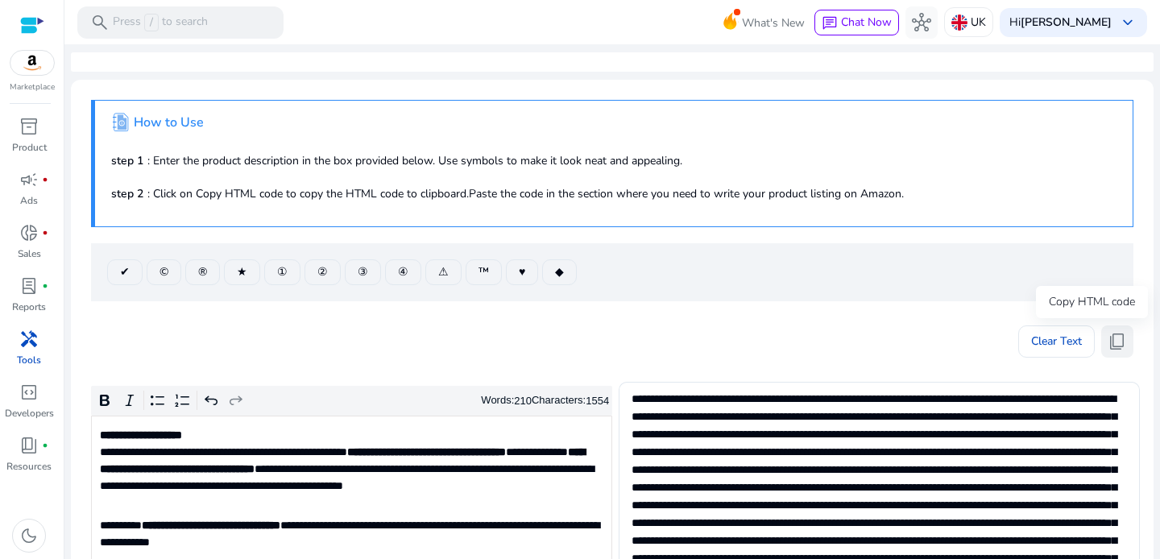
scroll to position [0, 0]
click at [1115, 349] on span "content_copy" at bounding box center [1116, 341] width 19 height 19
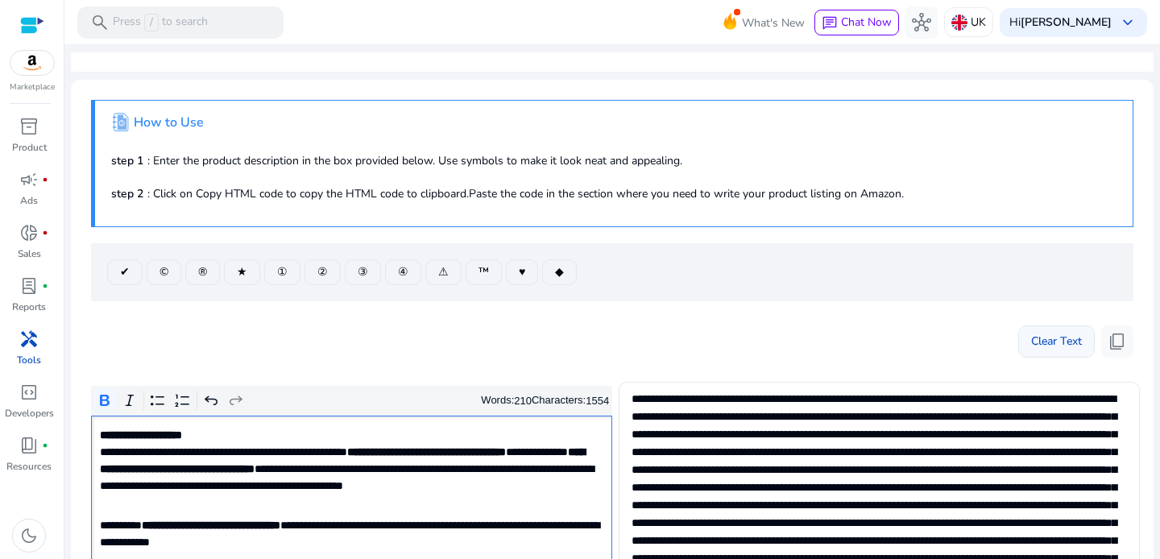
click at [1057, 346] on span "Clear Text" at bounding box center [1056, 341] width 51 height 32
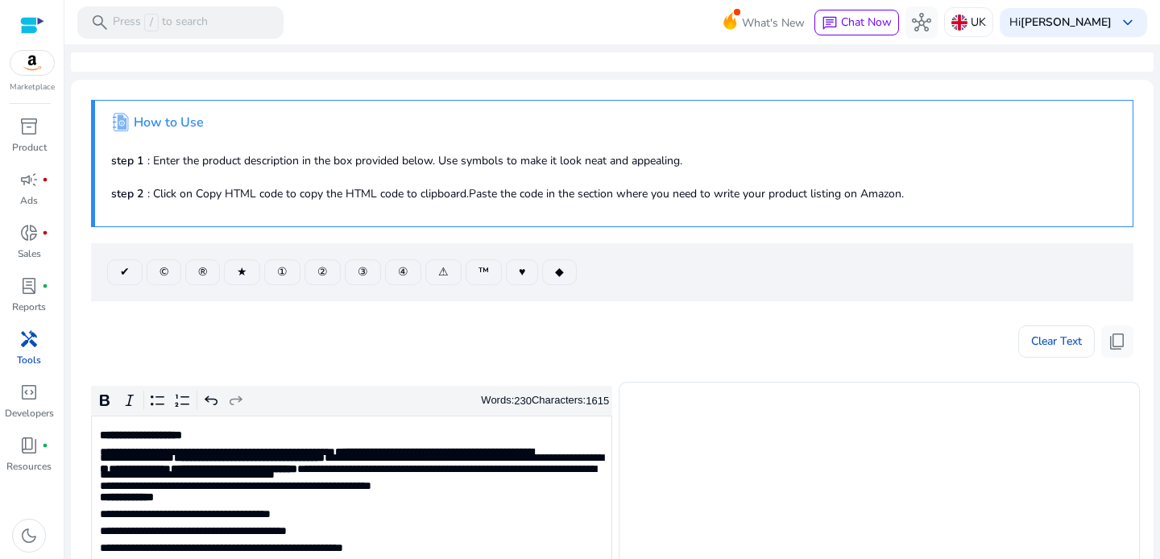
type textarea "**********"
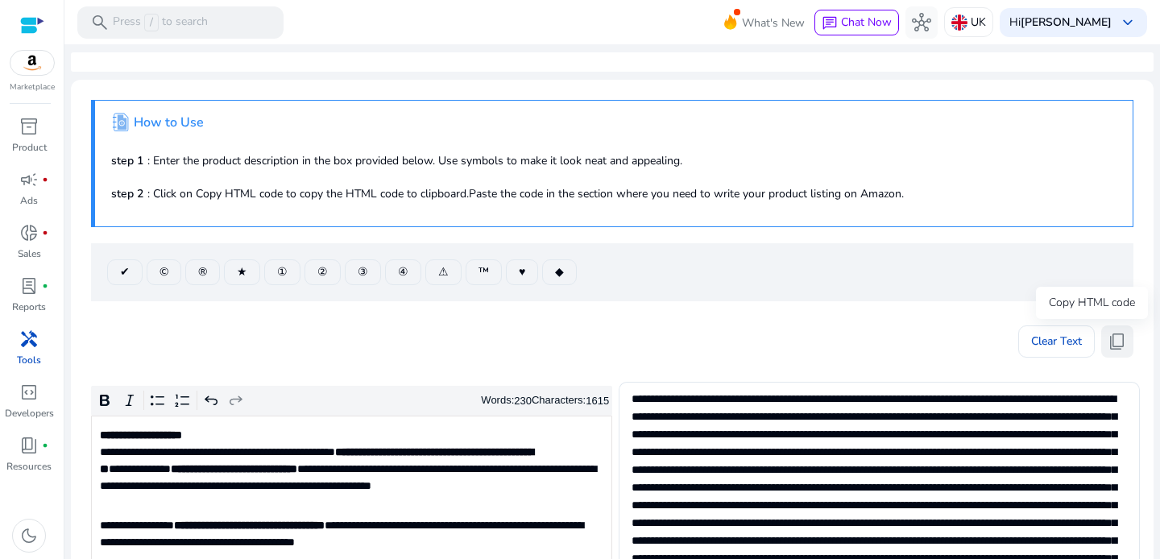
click at [1116, 345] on span "content_copy" at bounding box center [1116, 341] width 19 height 19
click at [1040, 342] on span "Clear Text" at bounding box center [1056, 341] width 51 height 32
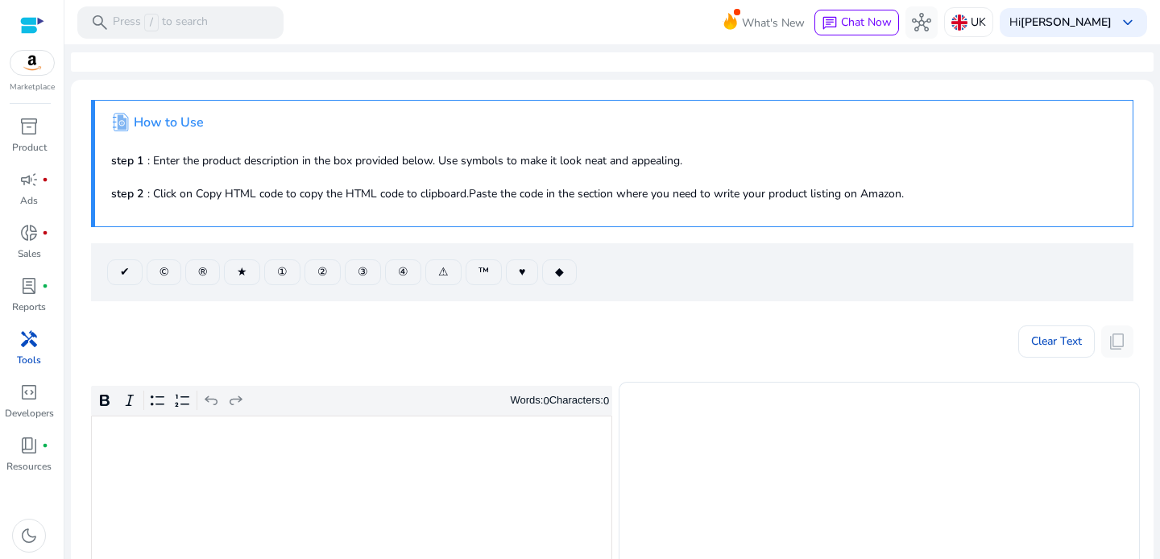
type textarea "**********"
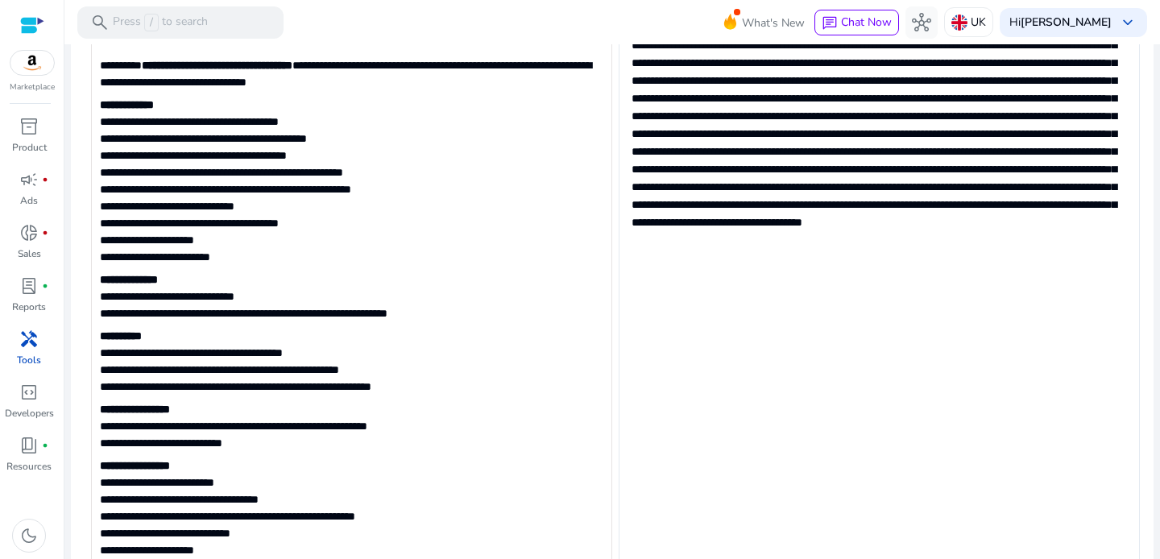
scroll to position [139, 0]
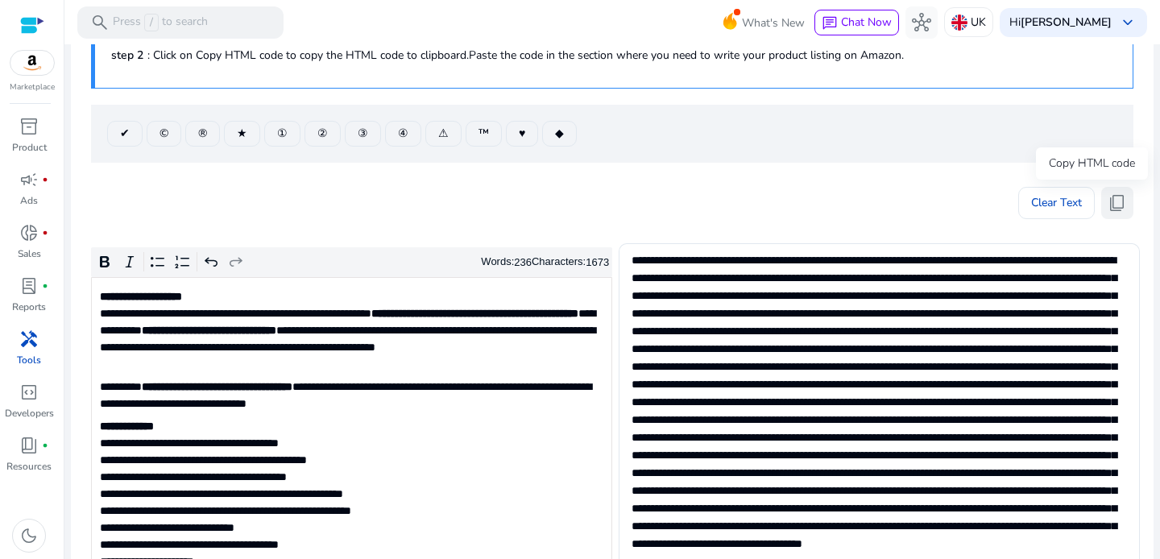
click at [1114, 203] on span "content_copy" at bounding box center [1116, 202] width 19 height 19
